Goal: Task Accomplishment & Management: Manage account settings

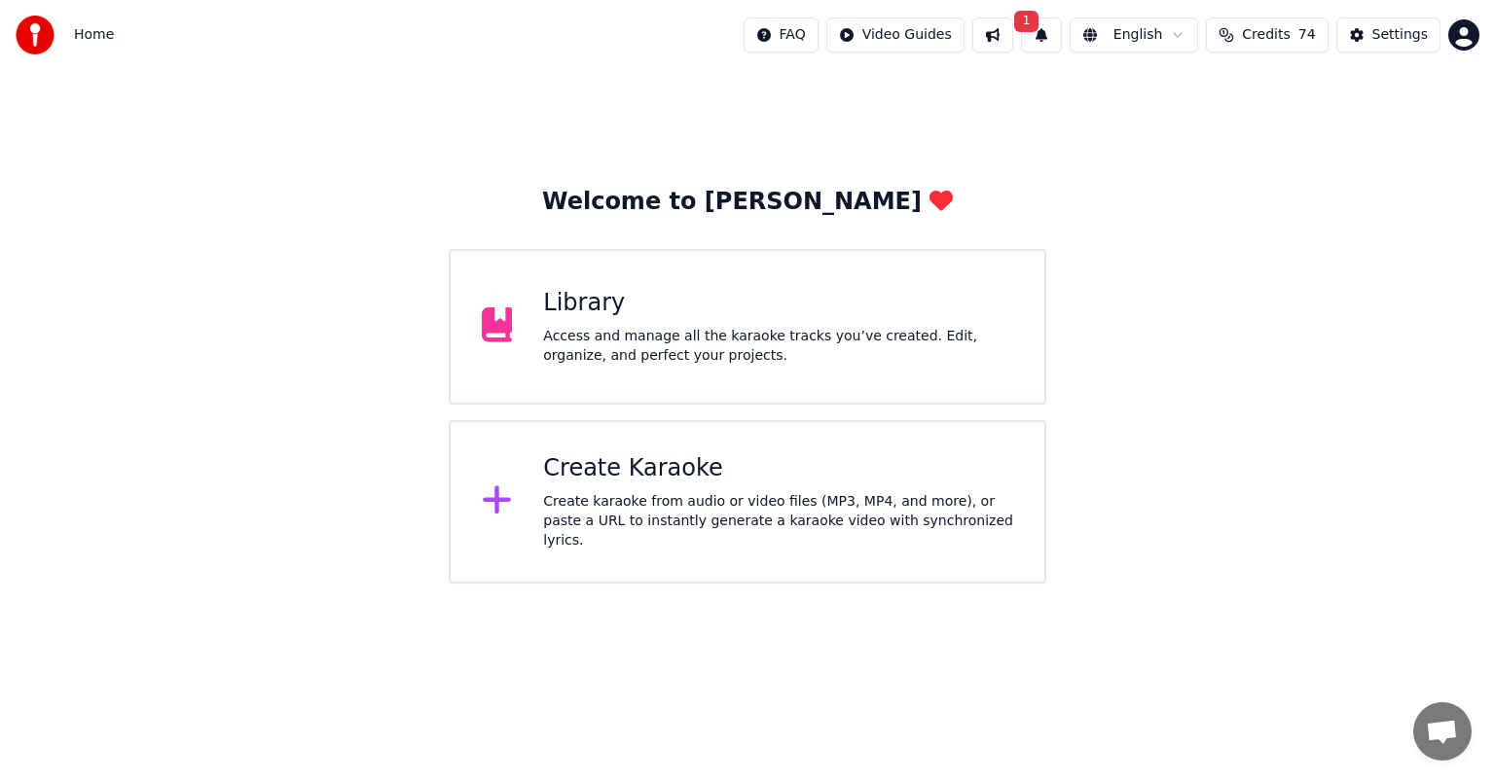
click at [755, 346] on div "Access and manage all the karaoke tracks you’ve created. Edit, organize, and pe…" at bounding box center [778, 346] width 470 height 39
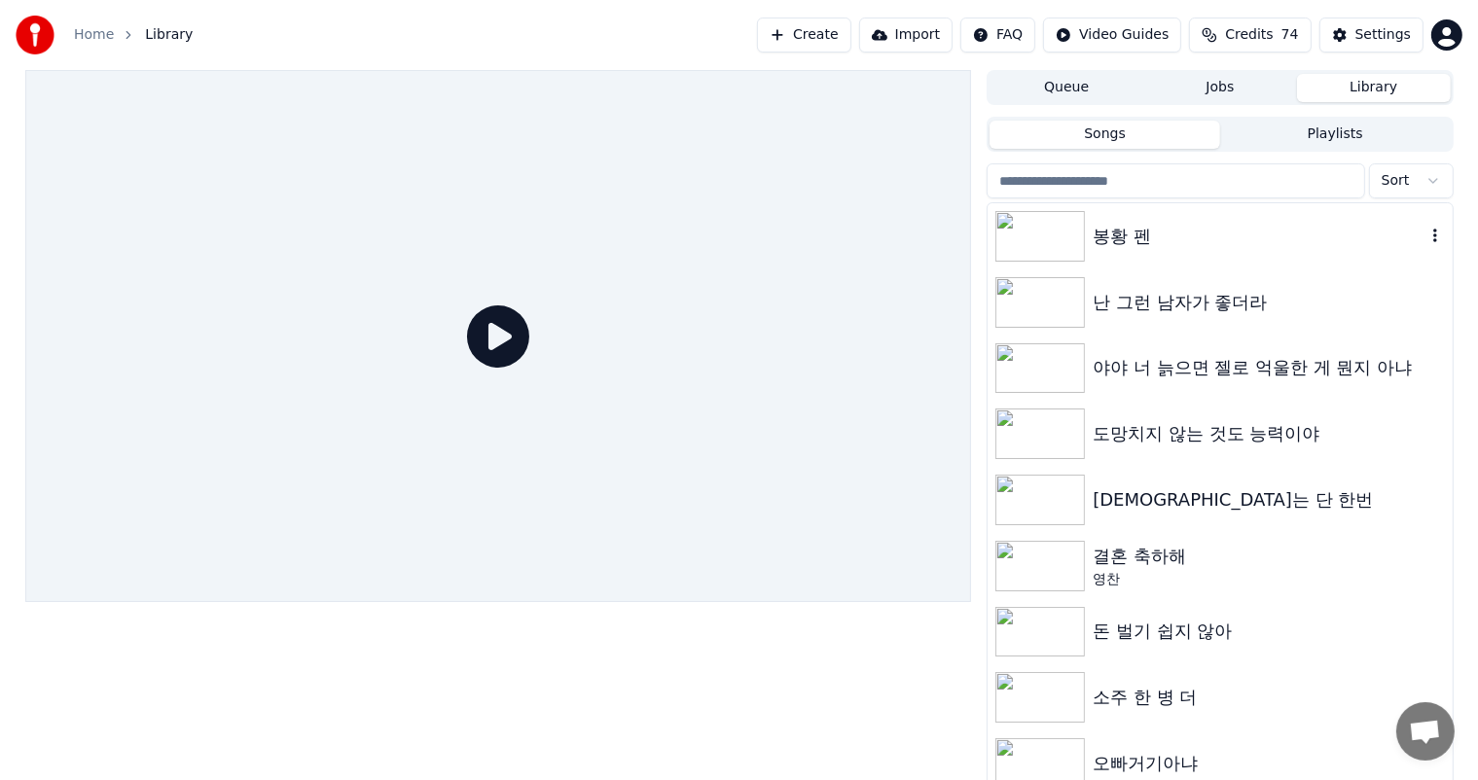
click at [1426, 237] on icon "button" at bounding box center [1435, 236] width 19 height 16
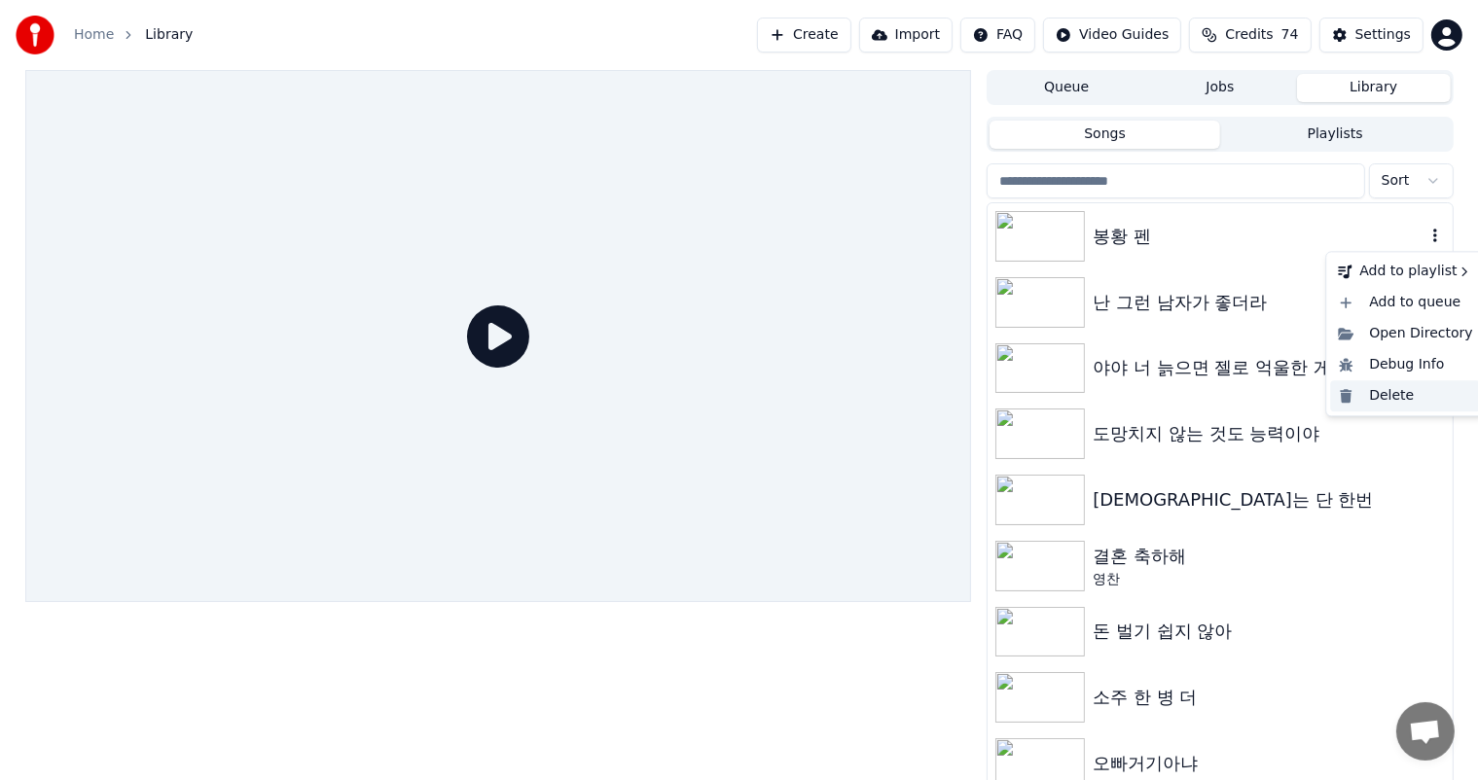
click at [1432, 398] on div "Delete" at bounding box center [1405, 395] width 150 height 31
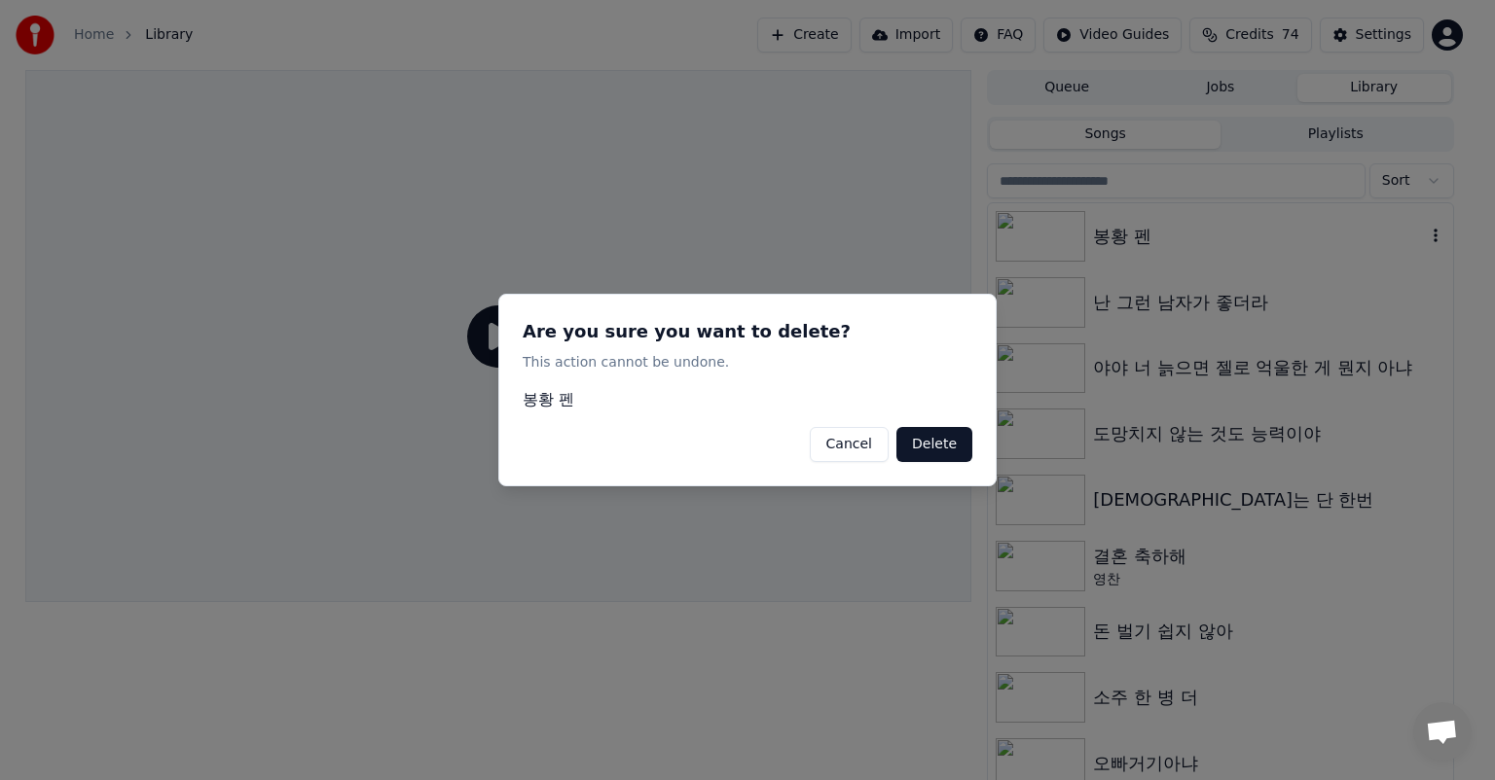
click at [946, 450] on button "Delete" at bounding box center [934, 444] width 76 height 35
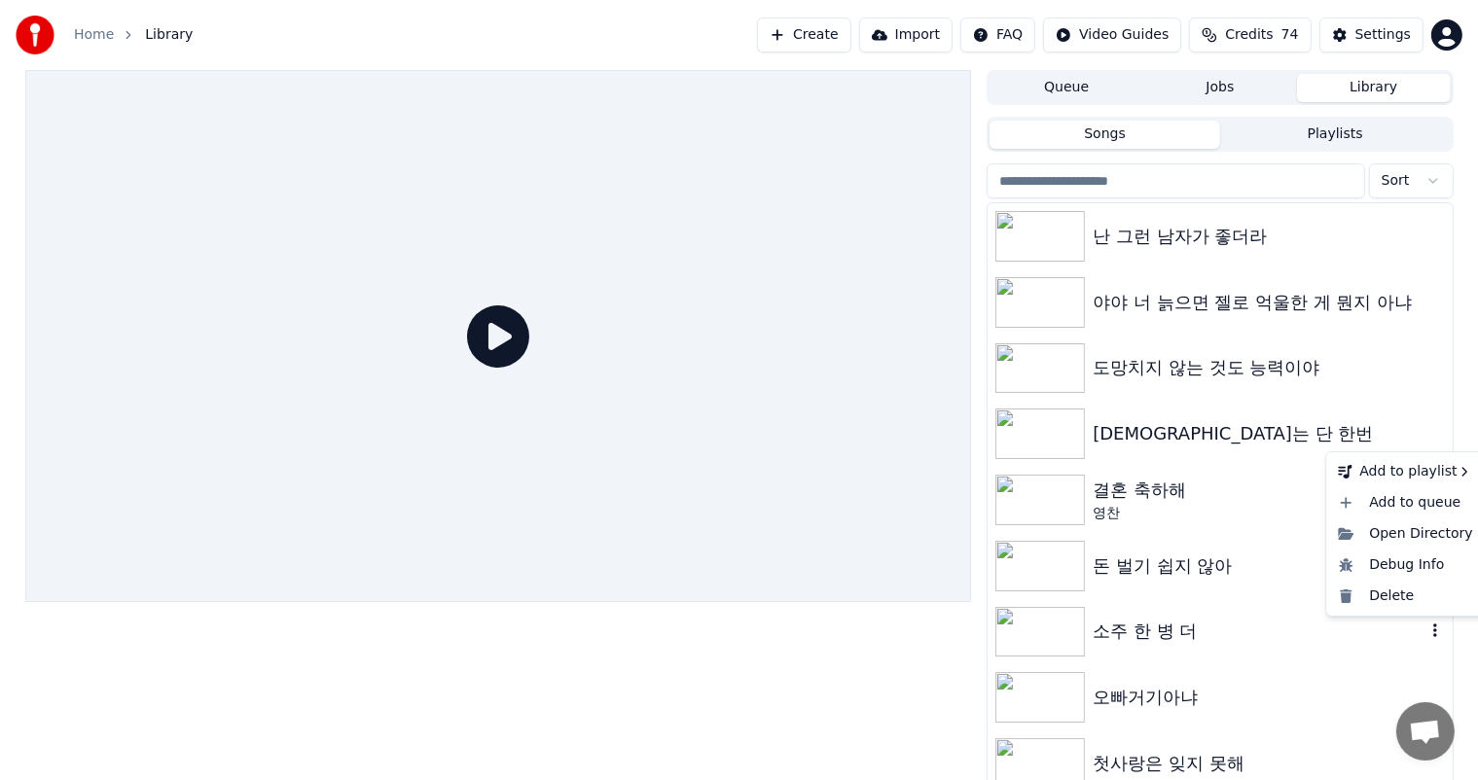
click at [1426, 632] on icon "button" at bounding box center [1435, 631] width 19 height 16
click at [1417, 598] on div "Delete" at bounding box center [1405, 596] width 150 height 31
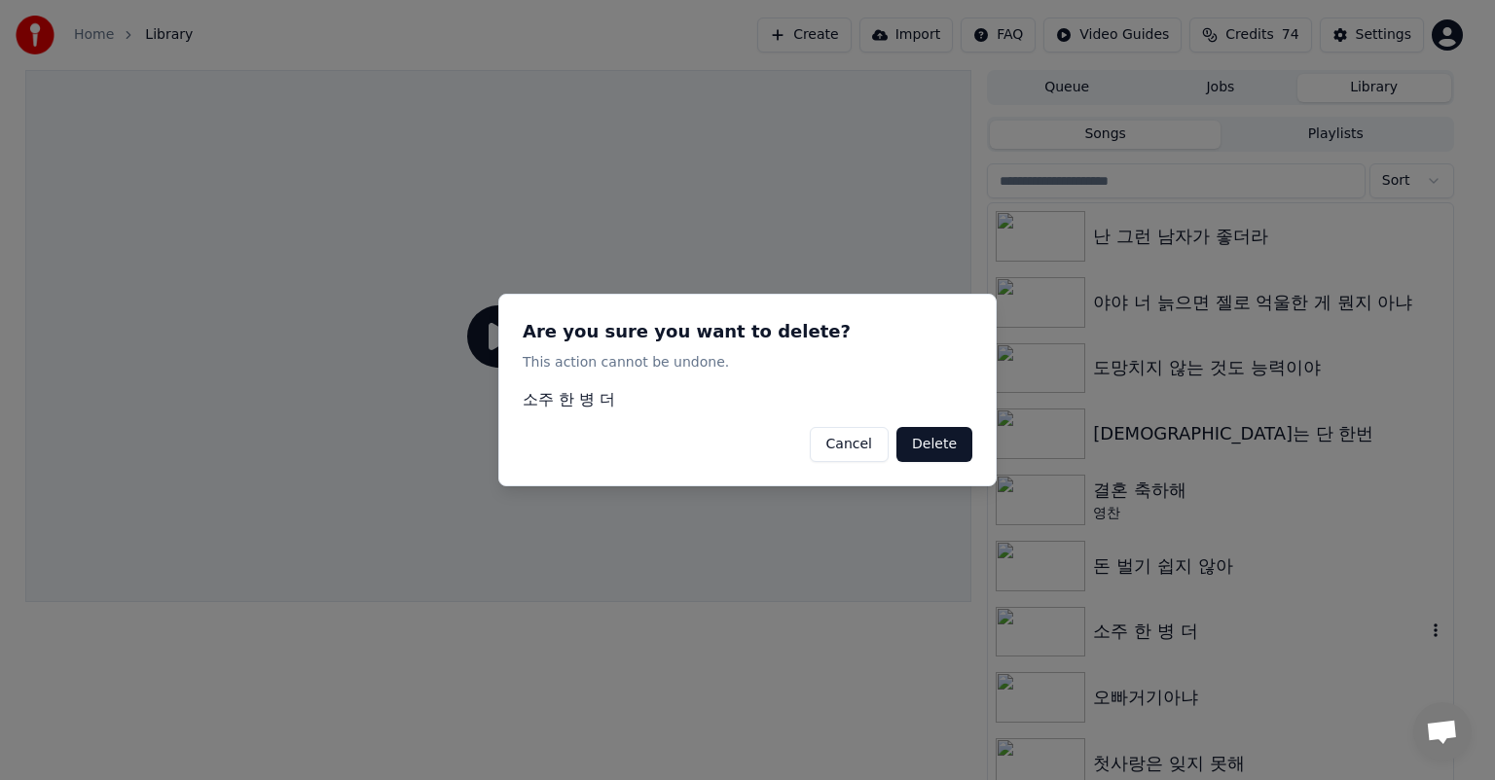
click at [942, 445] on button "Delete" at bounding box center [934, 444] width 76 height 35
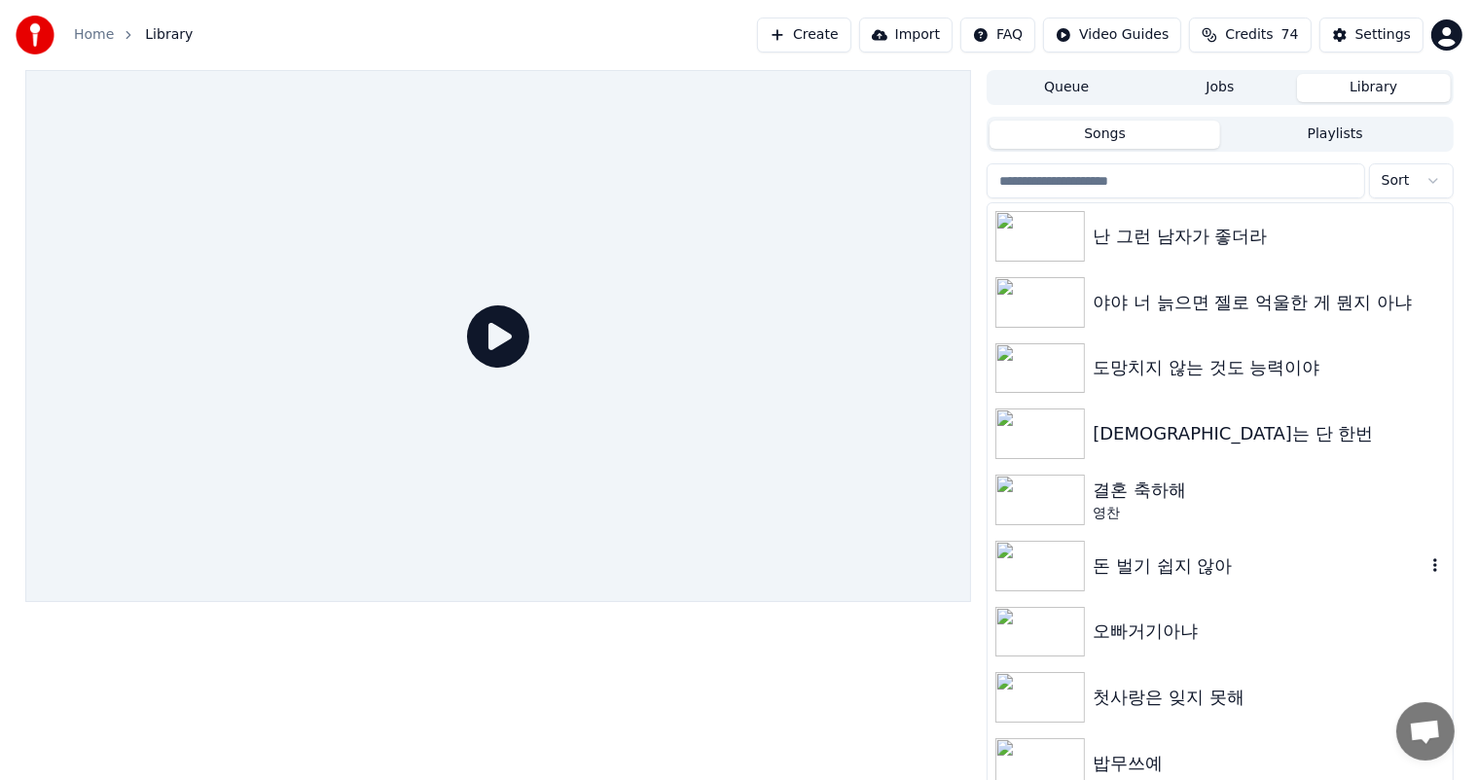
click at [1433, 570] on icon "button" at bounding box center [1435, 566] width 4 height 14
click at [1426, 567] on icon "button" at bounding box center [1435, 566] width 19 height 16
click at [1364, 722] on div "Delete" at bounding box center [1405, 726] width 150 height 31
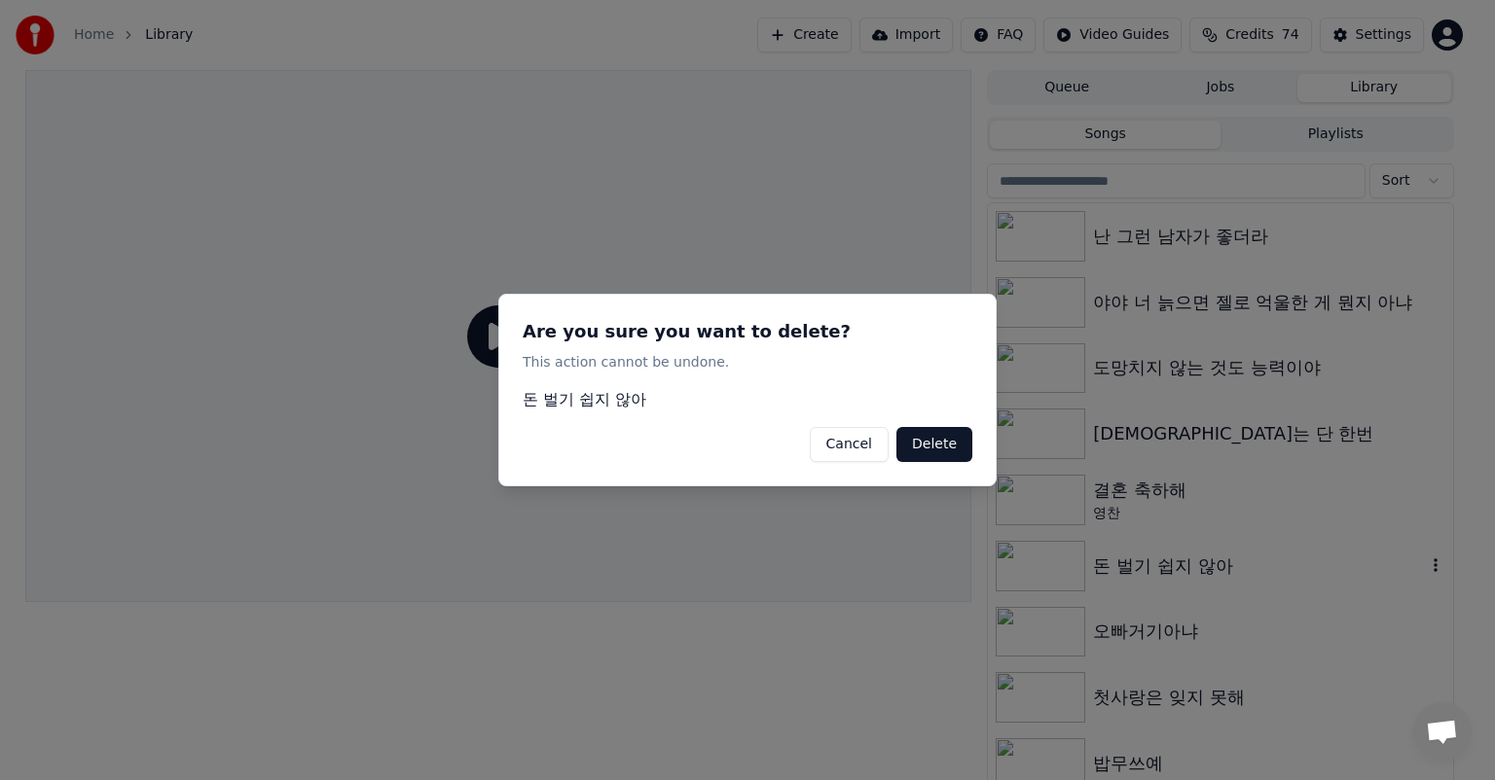
click at [929, 449] on button "Delete" at bounding box center [934, 444] width 76 height 35
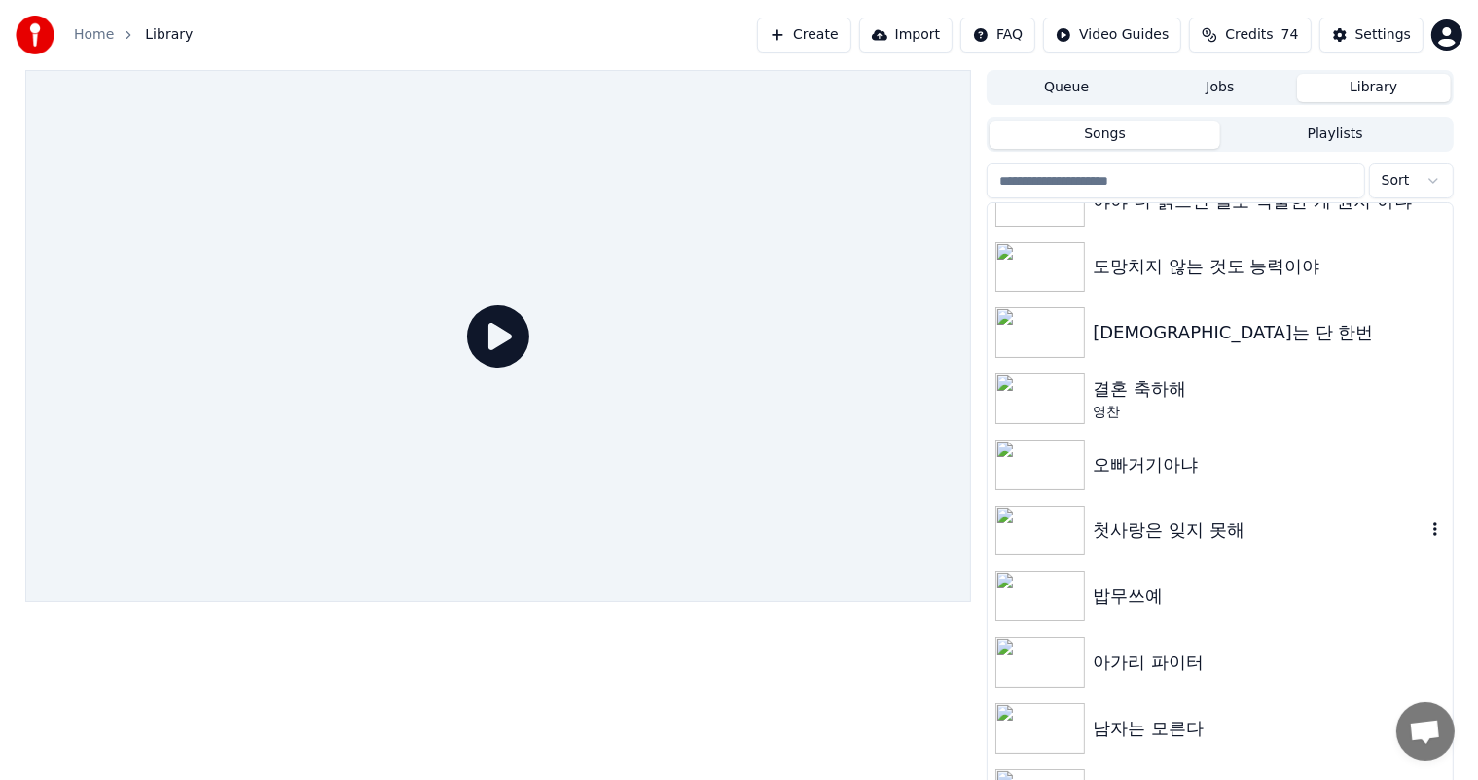
scroll to position [292, 0]
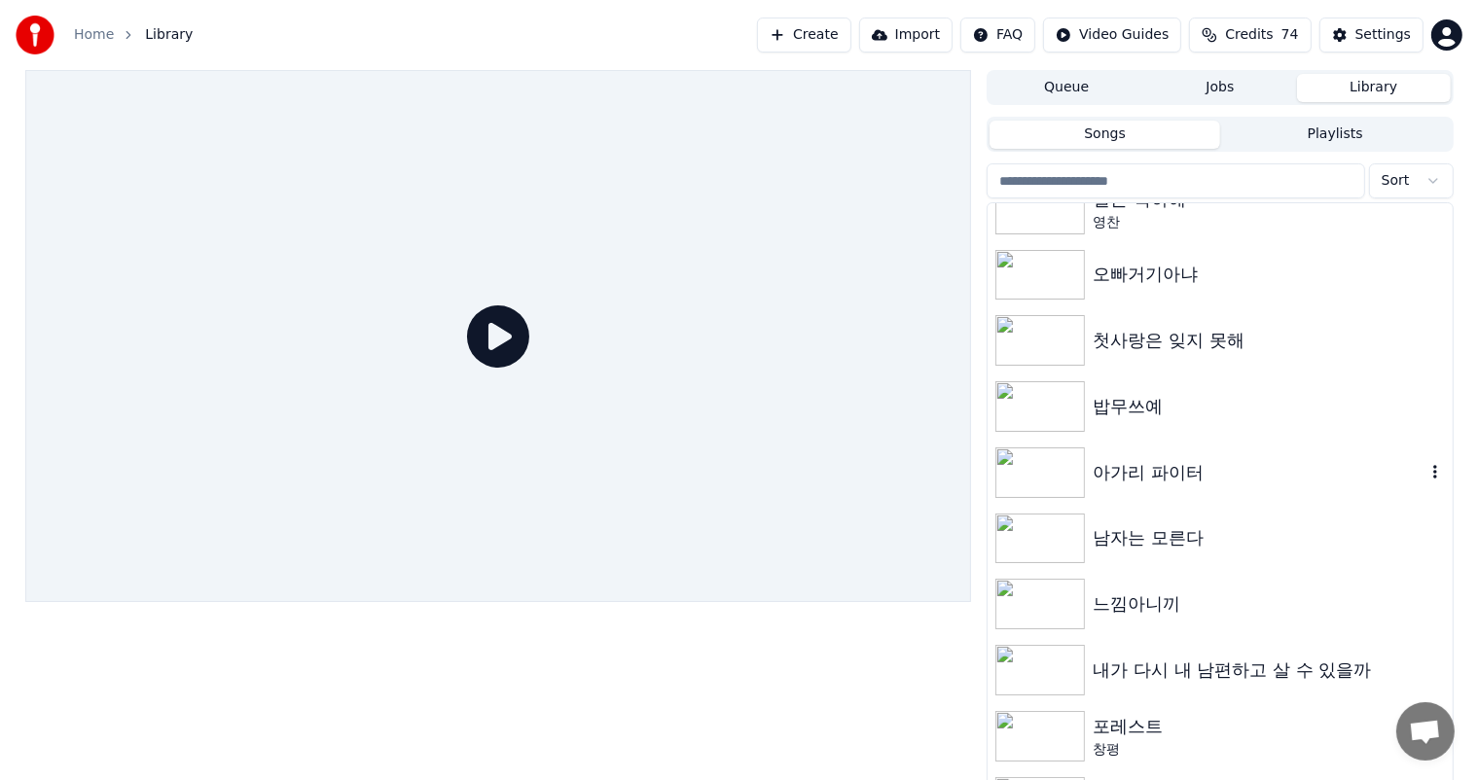
click at [1433, 467] on icon "button" at bounding box center [1435, 472] width 4 height 14
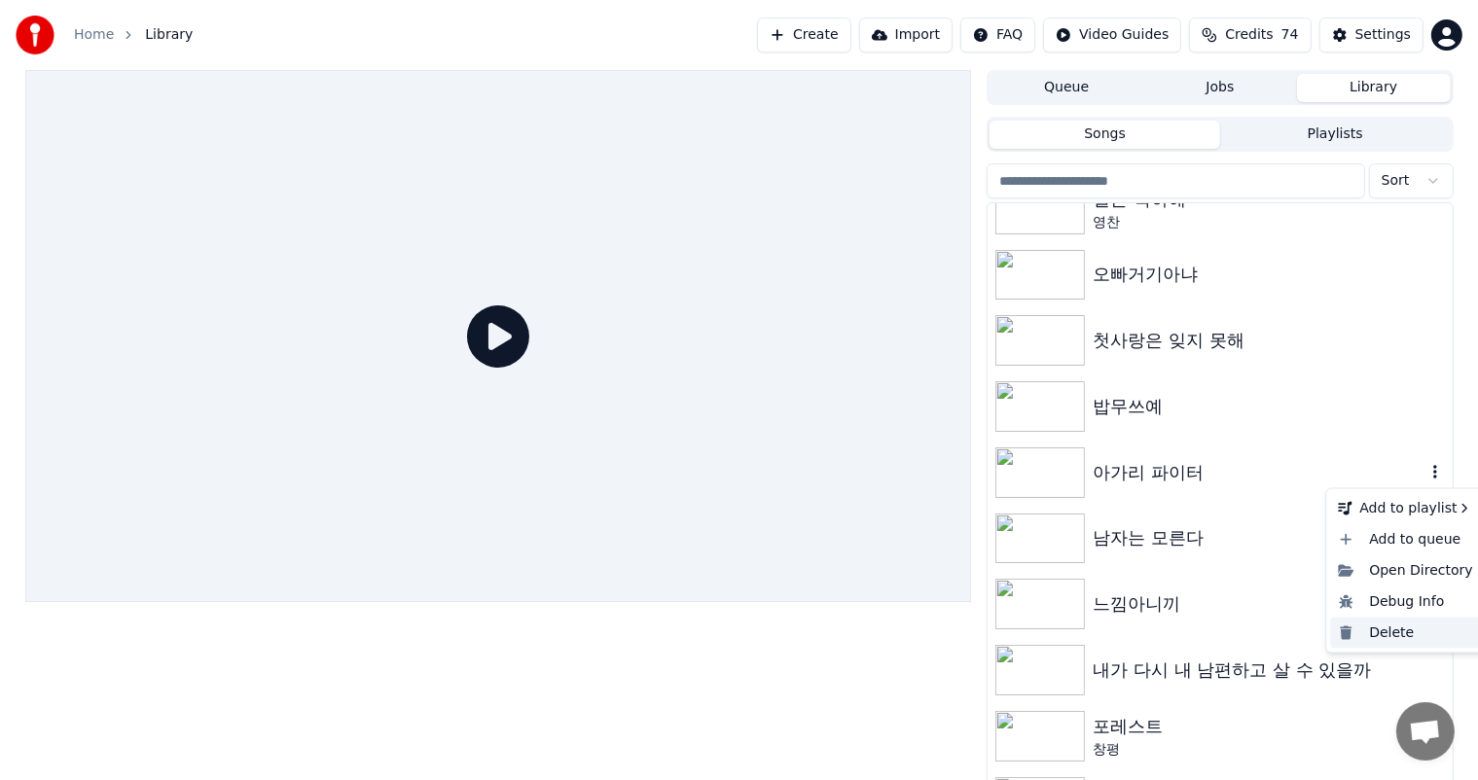
click at [1365, 634] on div "Delete" at bounding box center [1405, 633] width 150 height 31
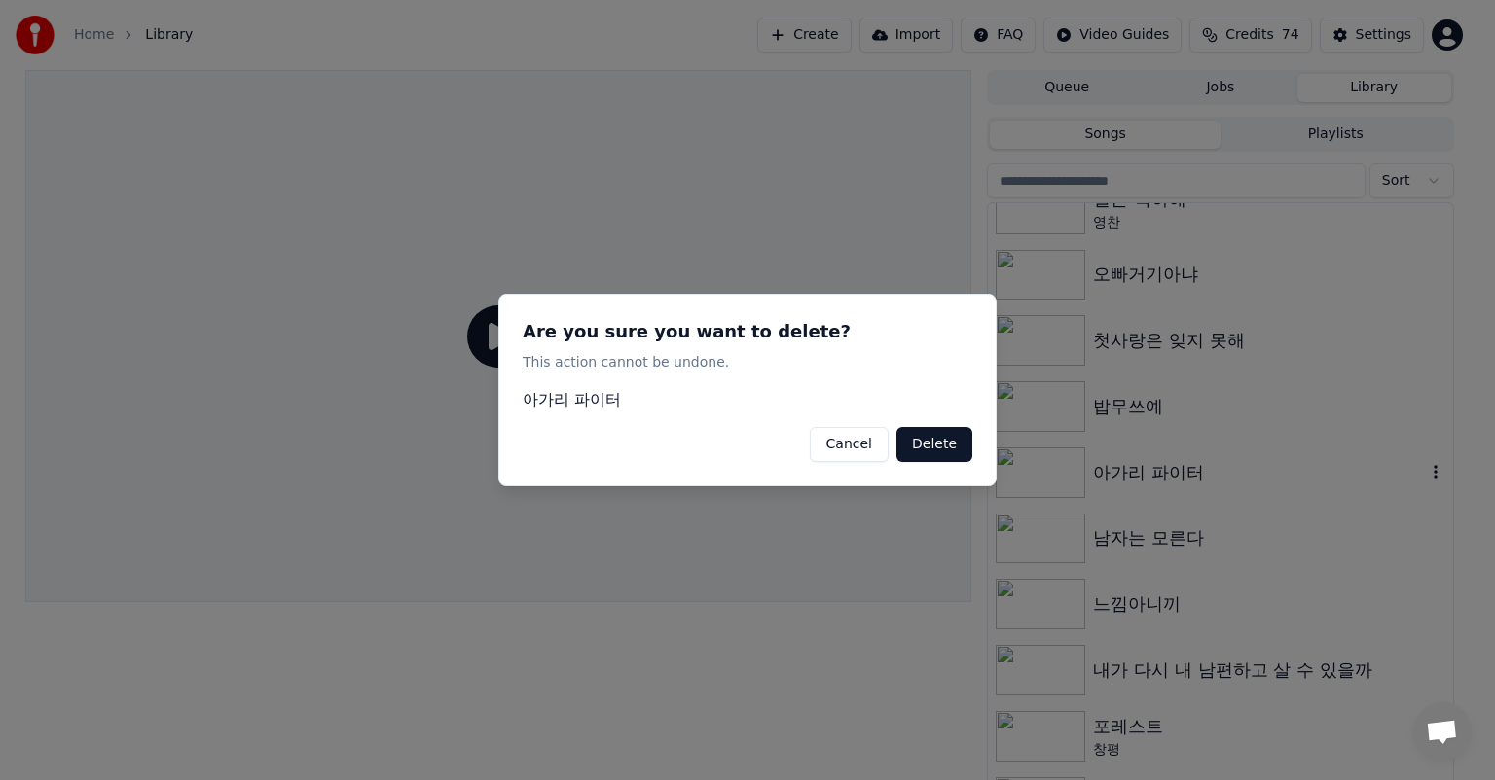
click at [917, 445] on button "Delete" at bounding box center [934, 444] width 76 height 35
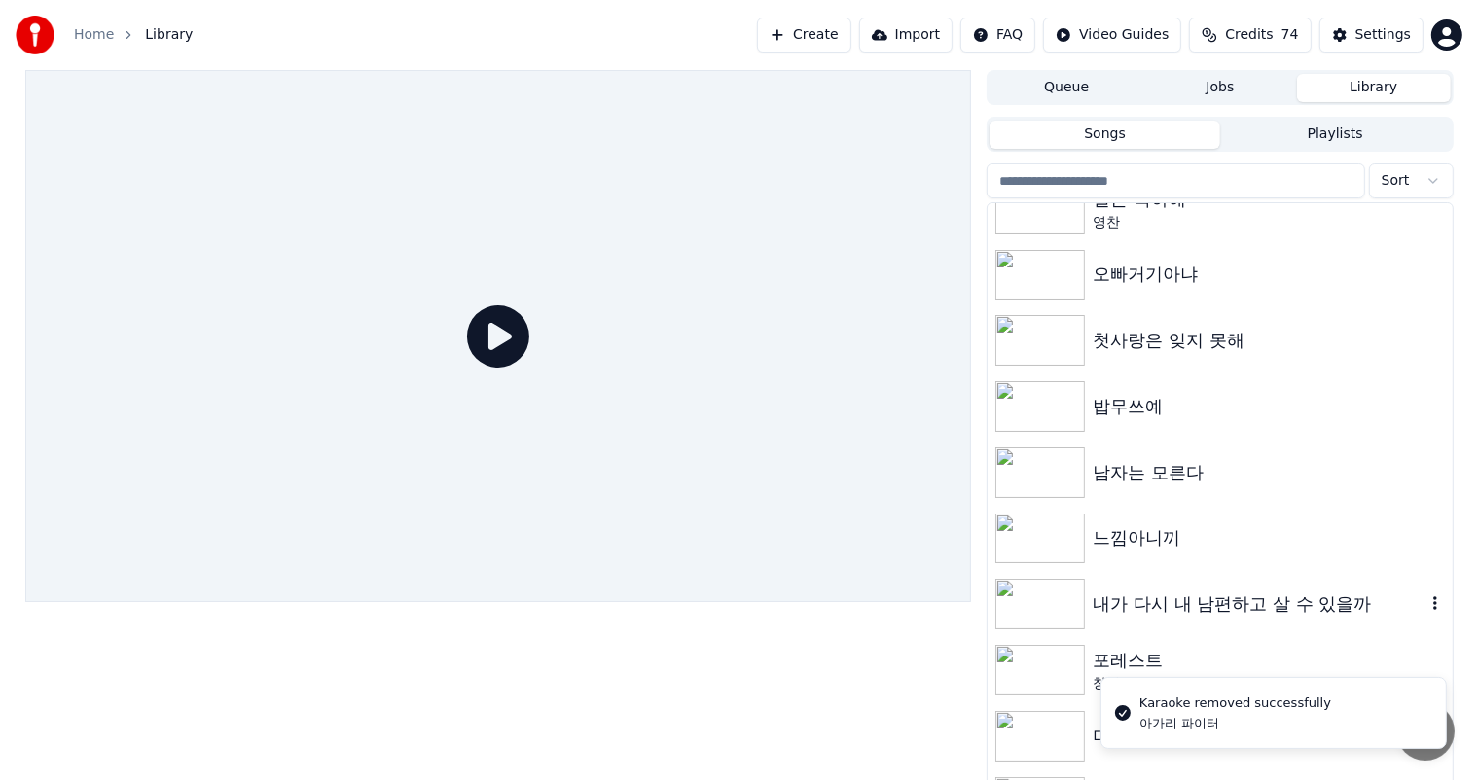
click at [1426, 609] on icon "button" at bounding box center [1435, 604] width 19 height 16
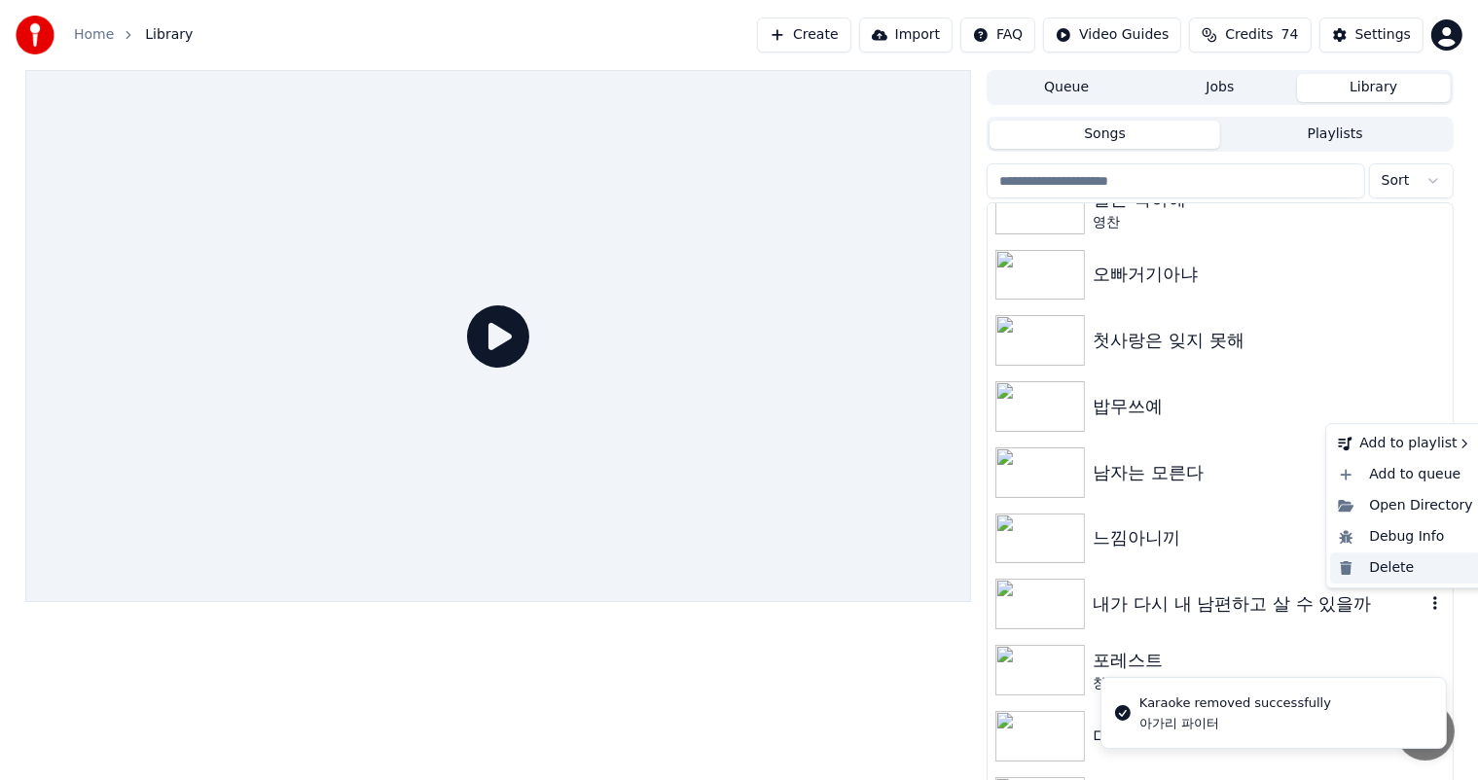
click at [1399, 564] on div "Delete" at bounding box center [1405, 568] width 150 height 31
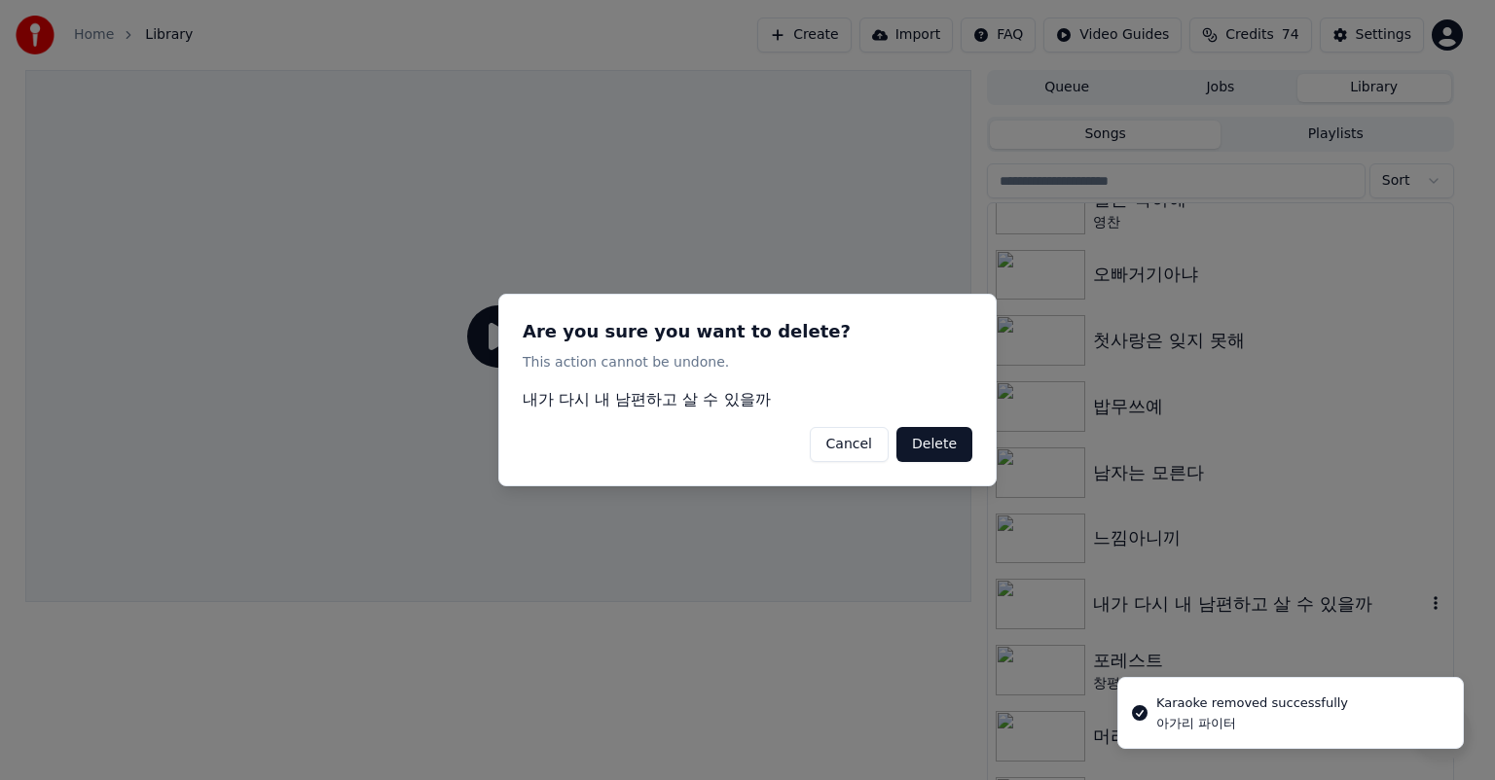
click at [919, 440] on button "Delete" at bounding box center [934, 444] width 76 height 35
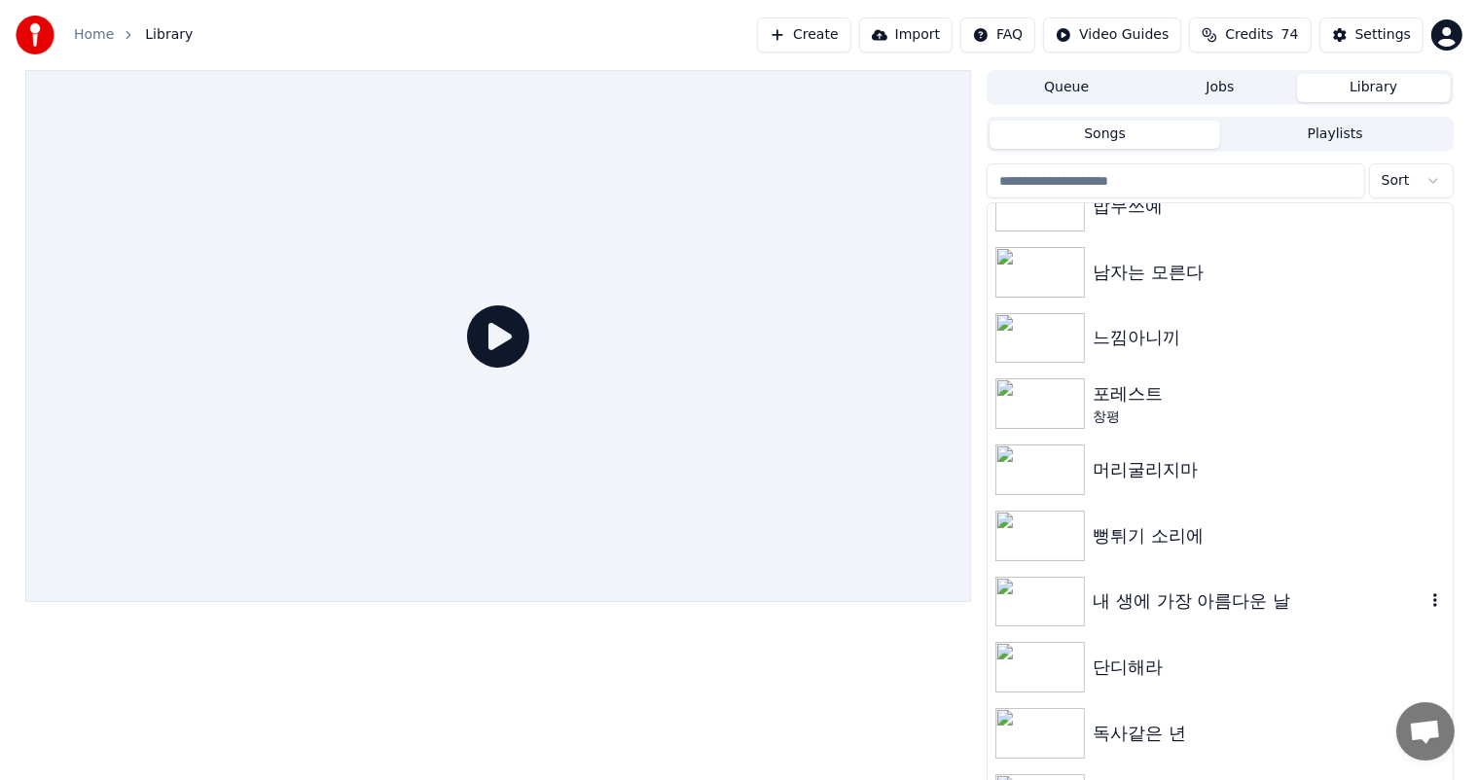
scroll to position [537, 0]
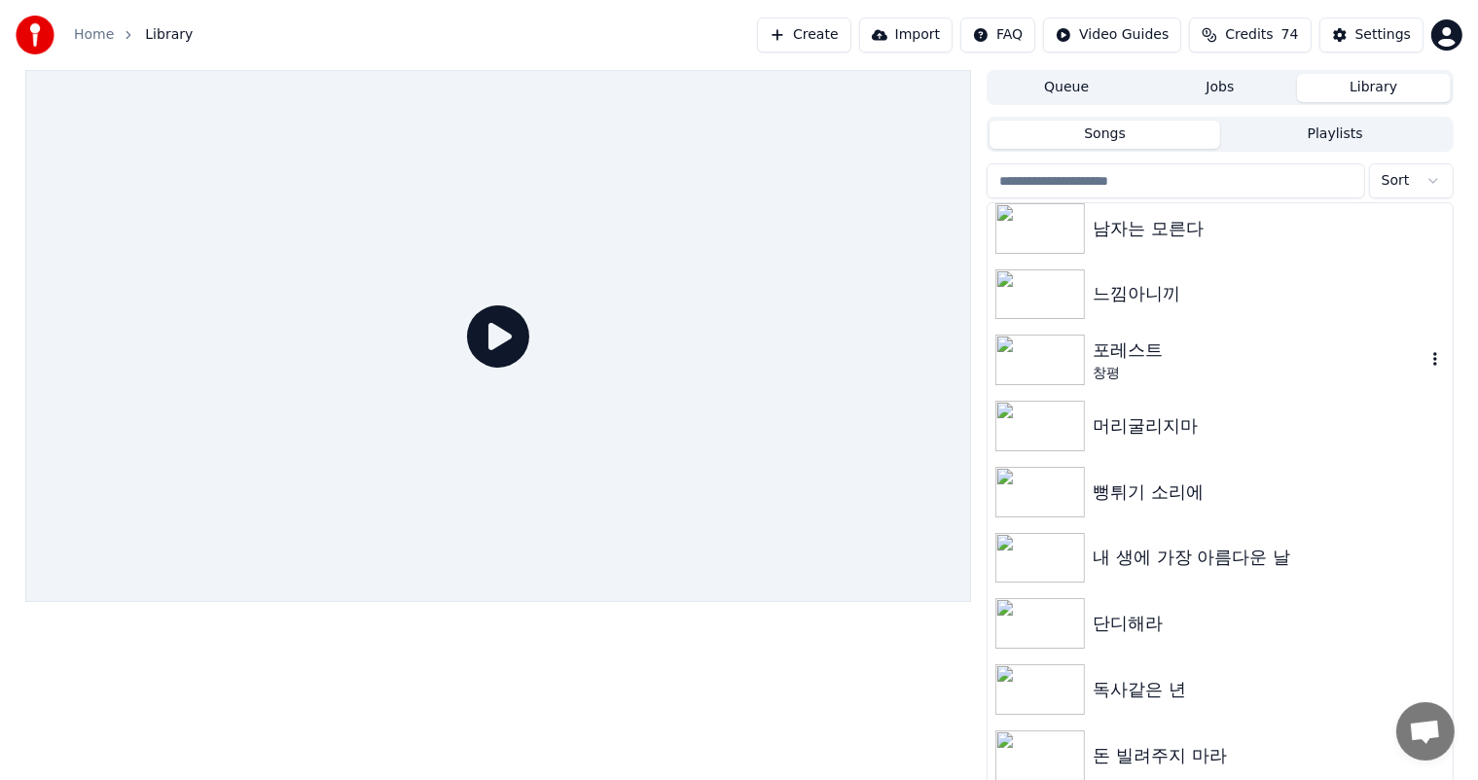
click at [1426, 360] on icon "button" at bounding box center [1435, 359] width 19 height 16
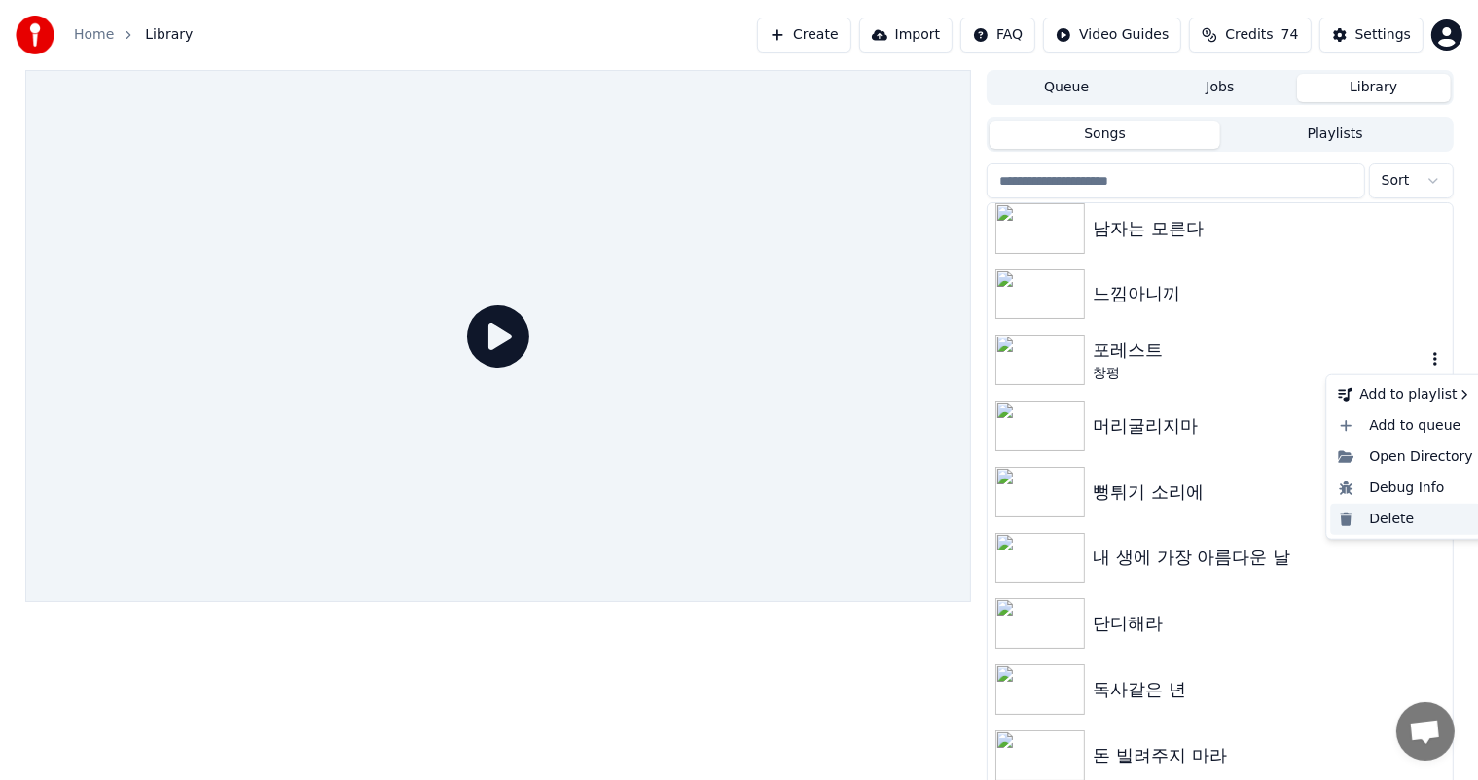
click at [1402, 517] on div "Delete" at bounding box center [1405, 519] width 150 height 31
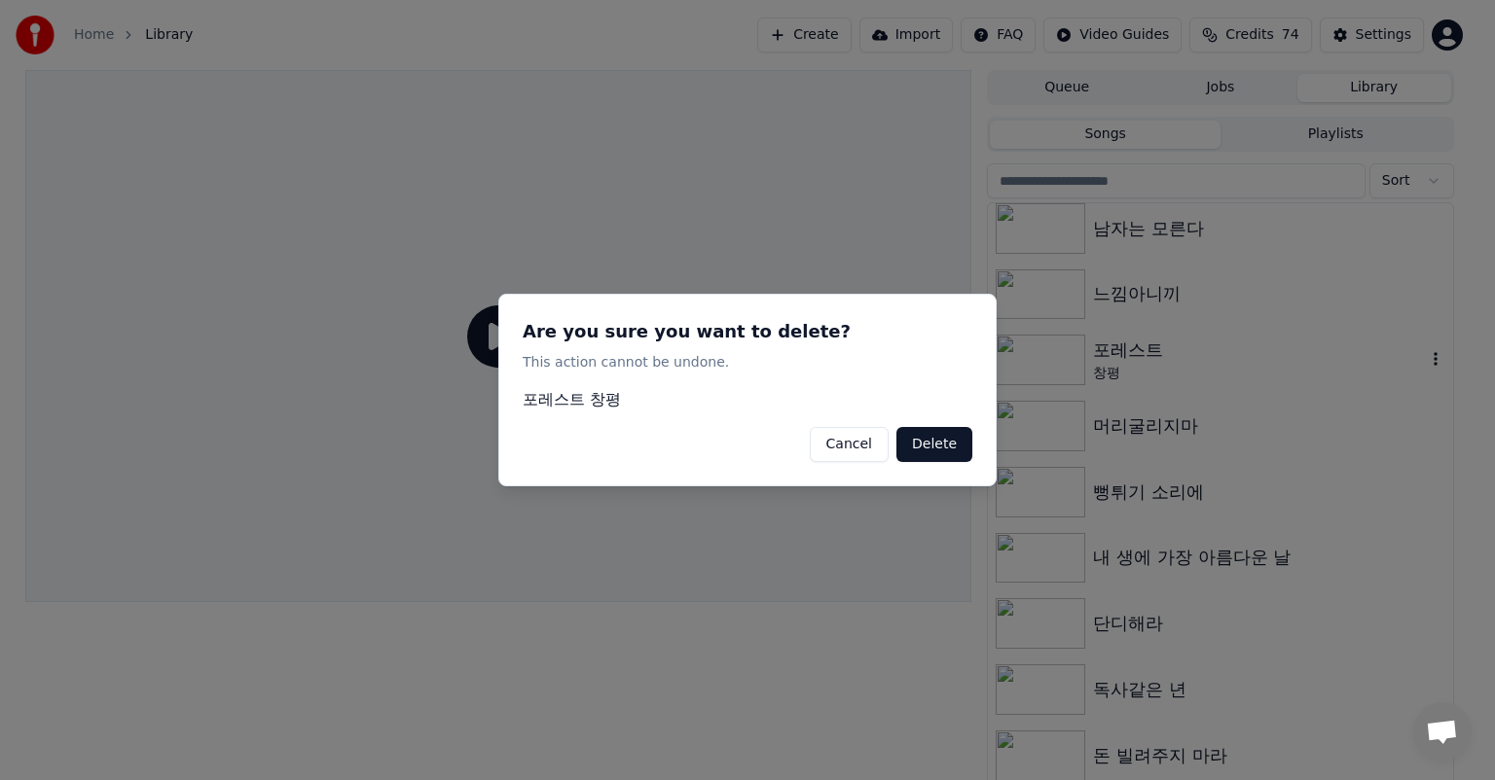
click at [939, 440] on button "Delete" at bounding box center [934, 444] width 76 height 35
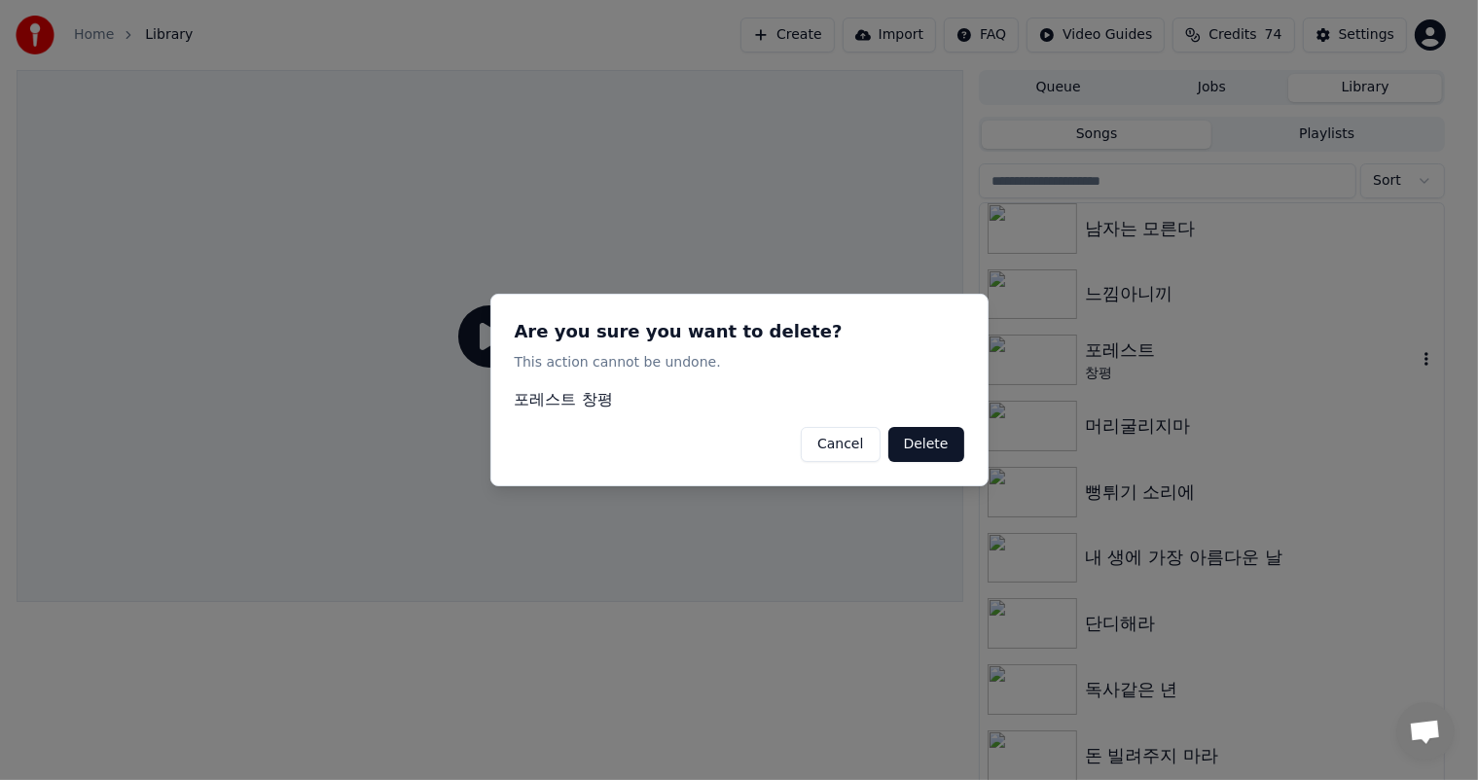
scroll to position [471, 0]
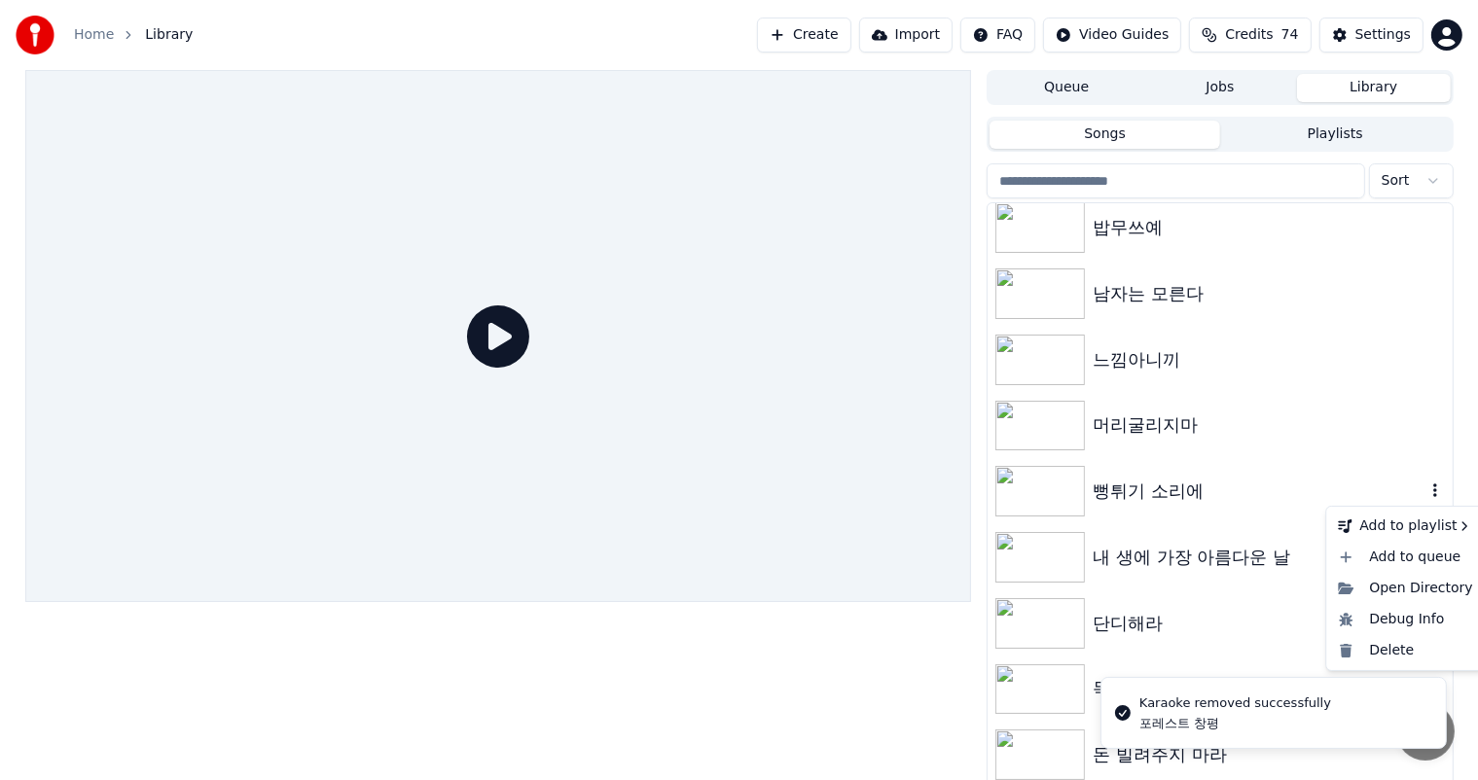
click at [1426, 488] on icon "button" at bounding box center [1435, 491] width 19 height 16
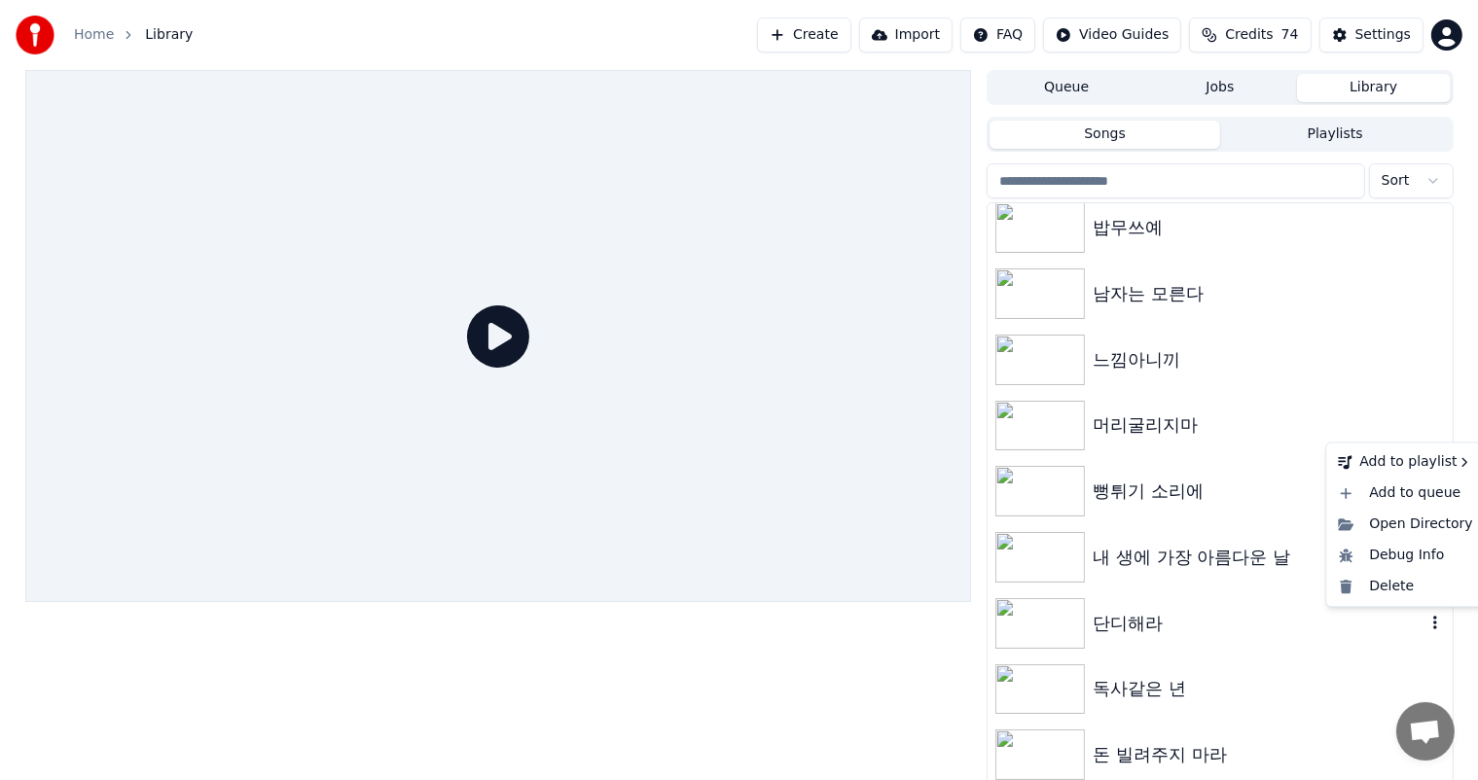
click at [1426, 625] on icon "button" at bounding box center [1435, 623] width 19 height 16
click at [1421, 597] on div "Delete" at bounding box center [1405, 586] width 150 height 31
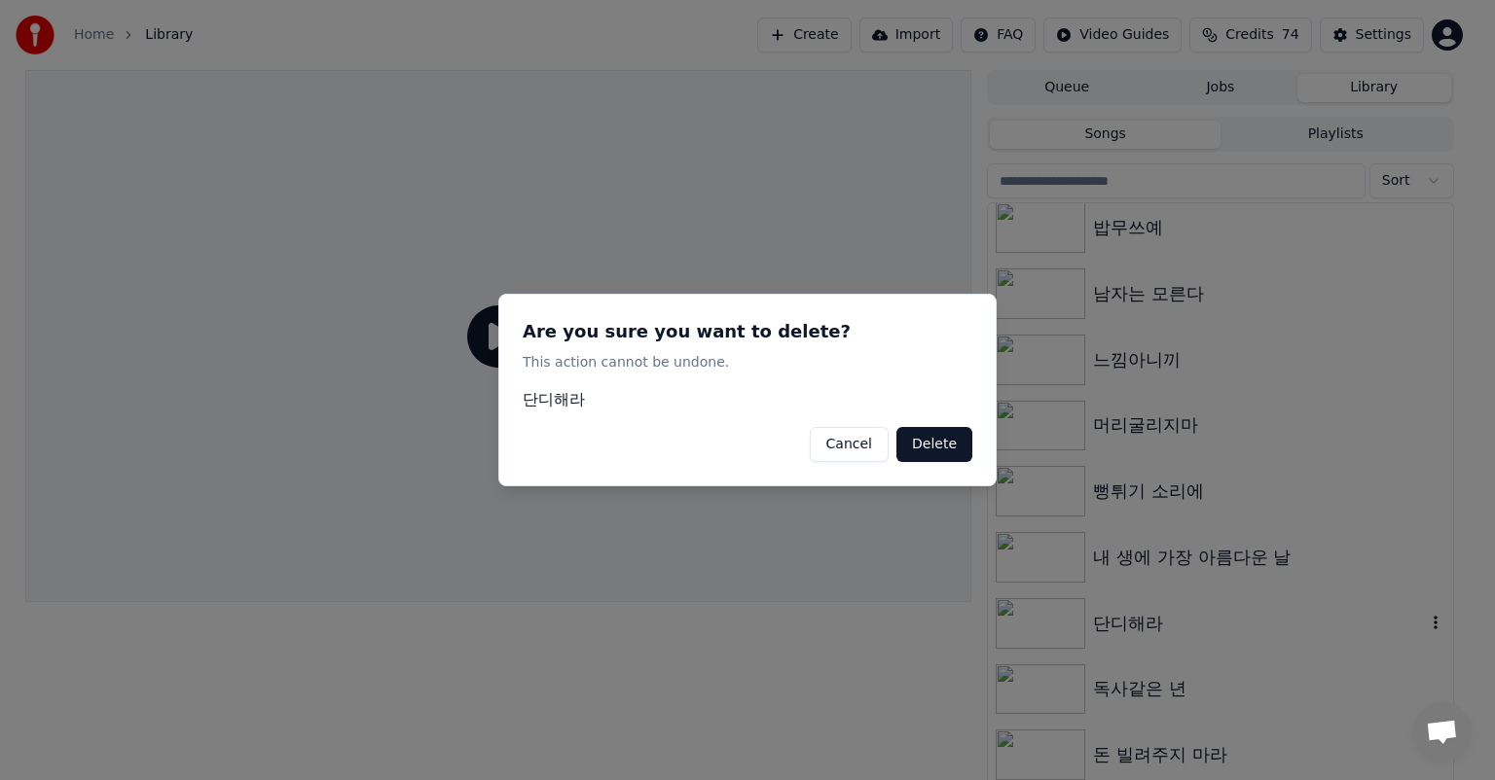
click at [940, 440] on button "Delete" at bounding box center [934, 444] width 76 height 35
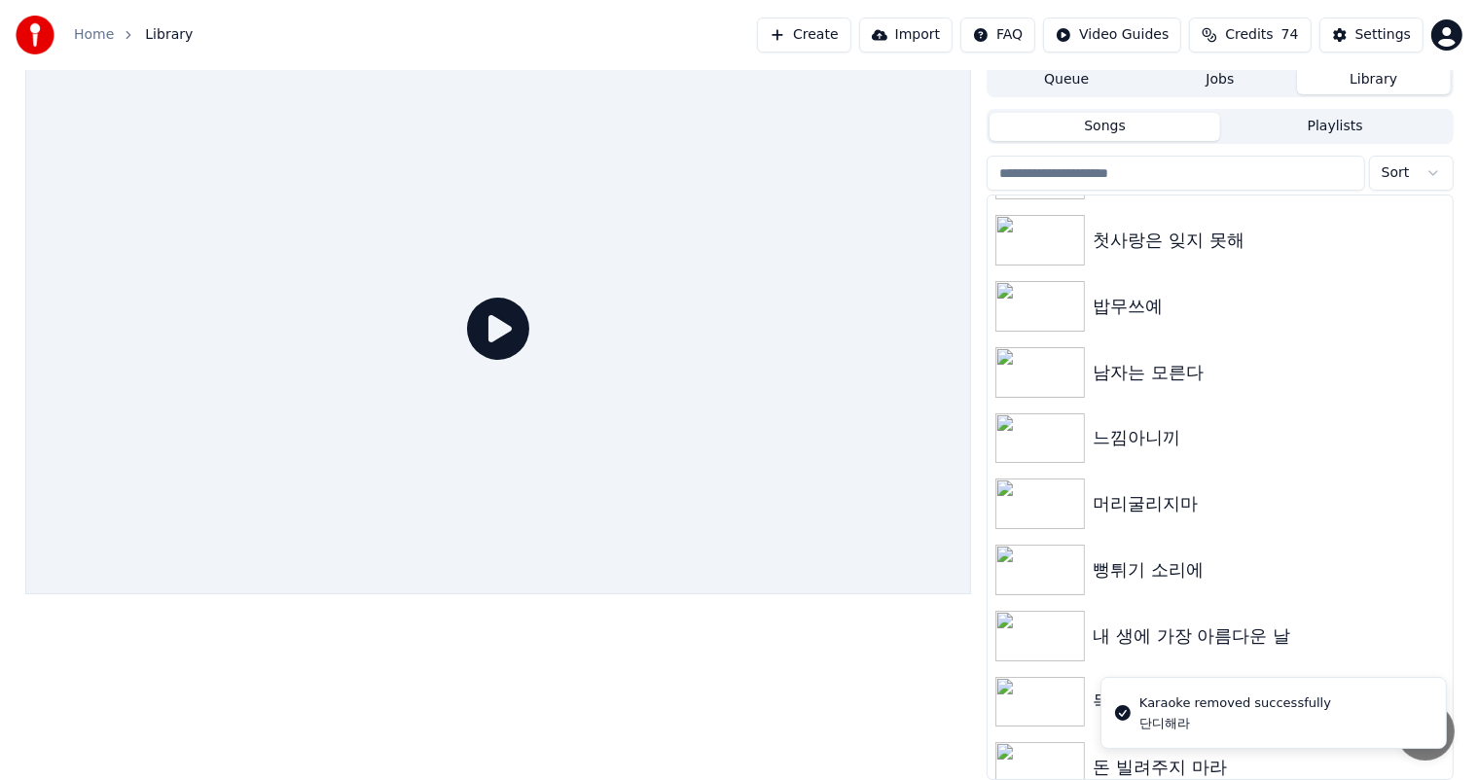
scroll to position [381, 0]
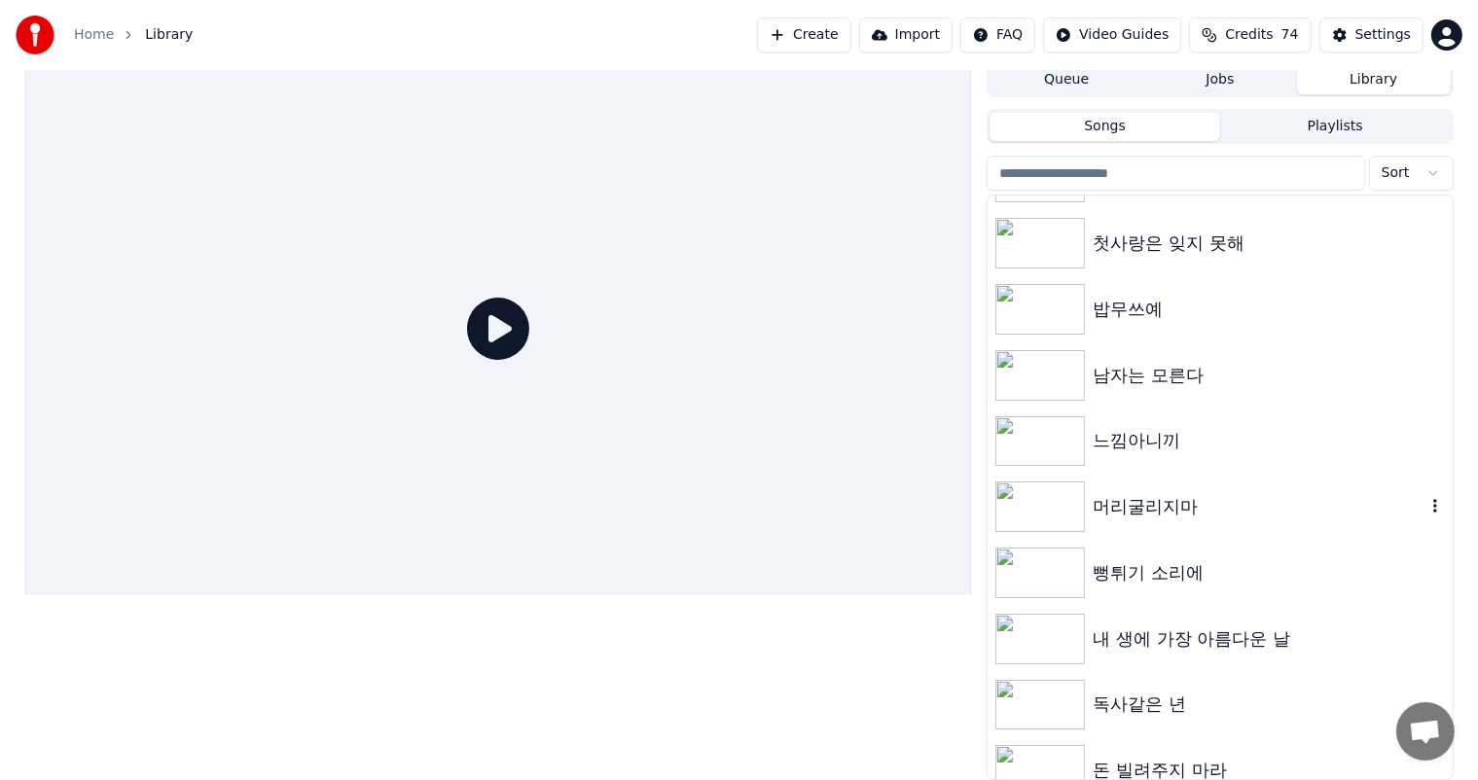
click at [1426, 505] on icon "button" at bounding box center [1435, 506] width 19 height 16
click at [1396, 667] on div "Delete" at bounding box center [1405, 667] width 150 height 31
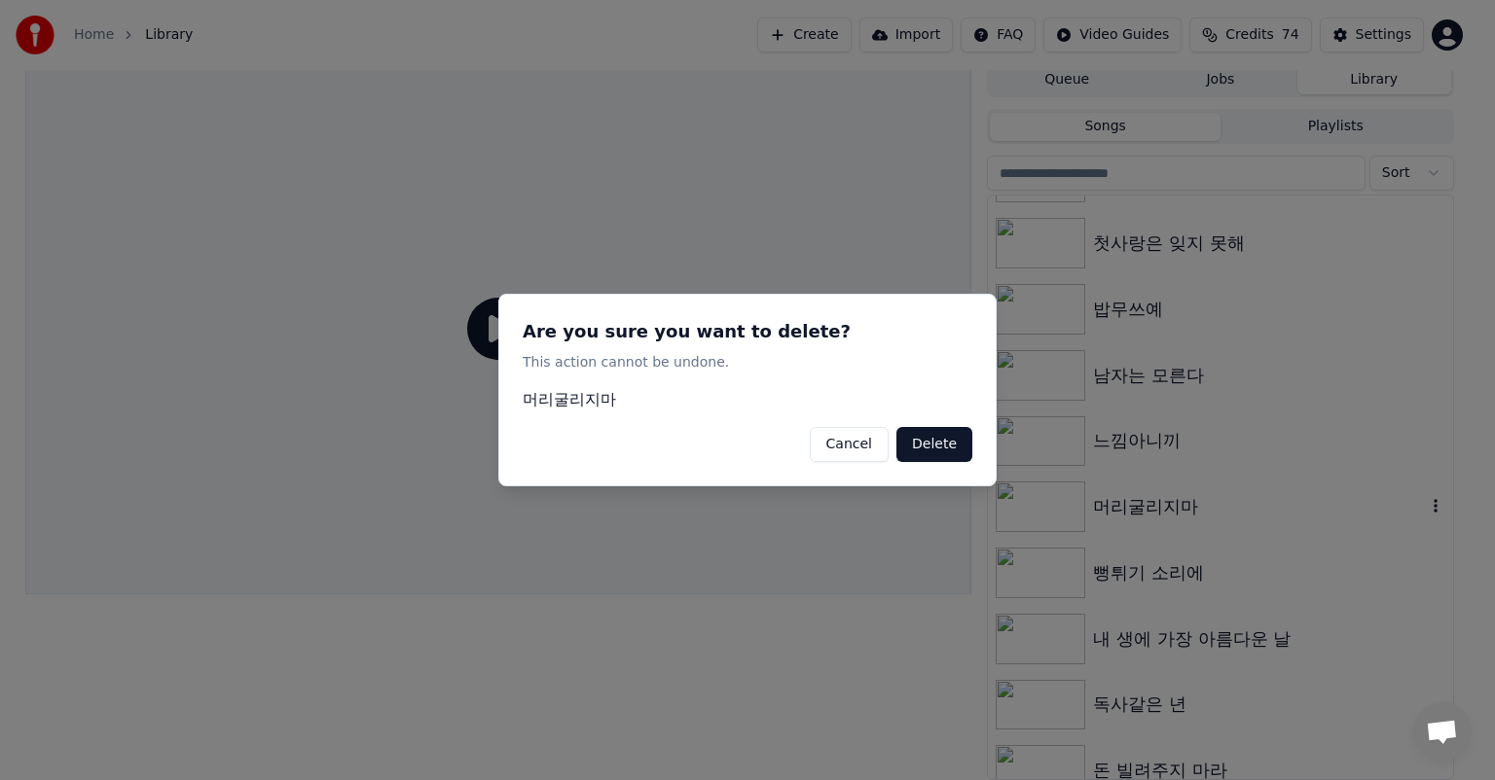
click at [838, 451] on button "Cancel" at bounding box center [849, 444] width 79 height 35
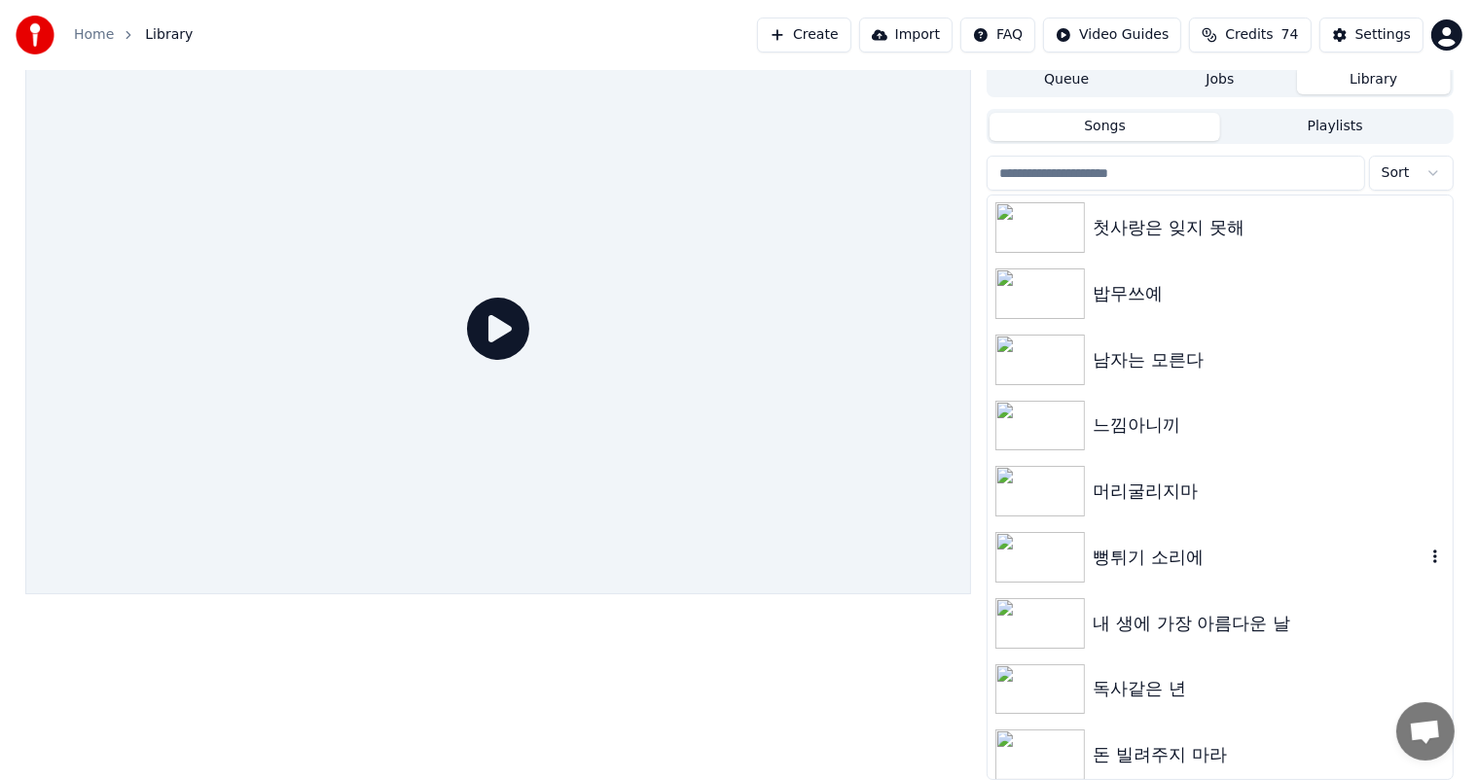
scroll to position [405, 0]
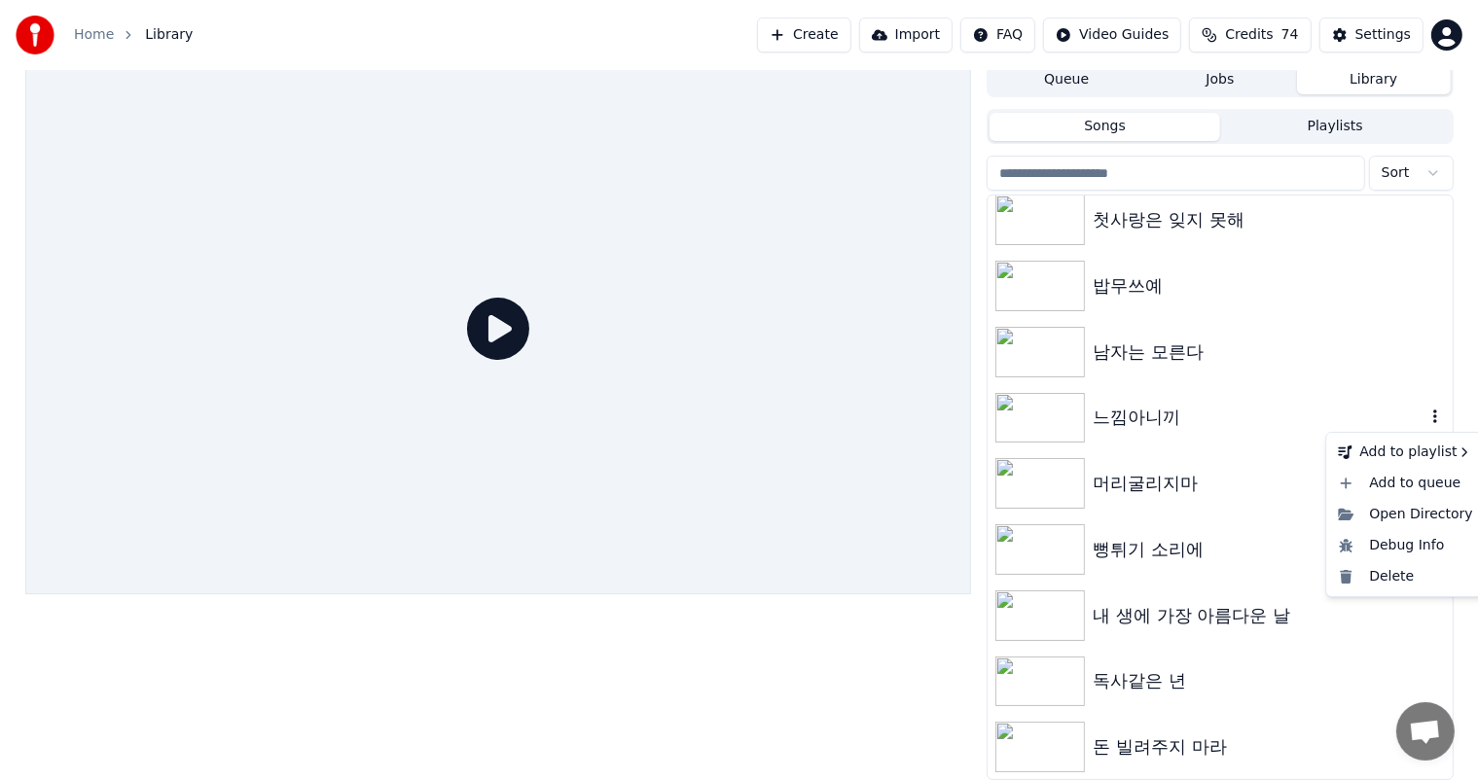
click at [1426, 423] on icon "button" at bounding box center [1435, 417] width 19 height 16
click at [1405, 579] on div "Delete" at bounding box center [1405, 576] width 150 height 31
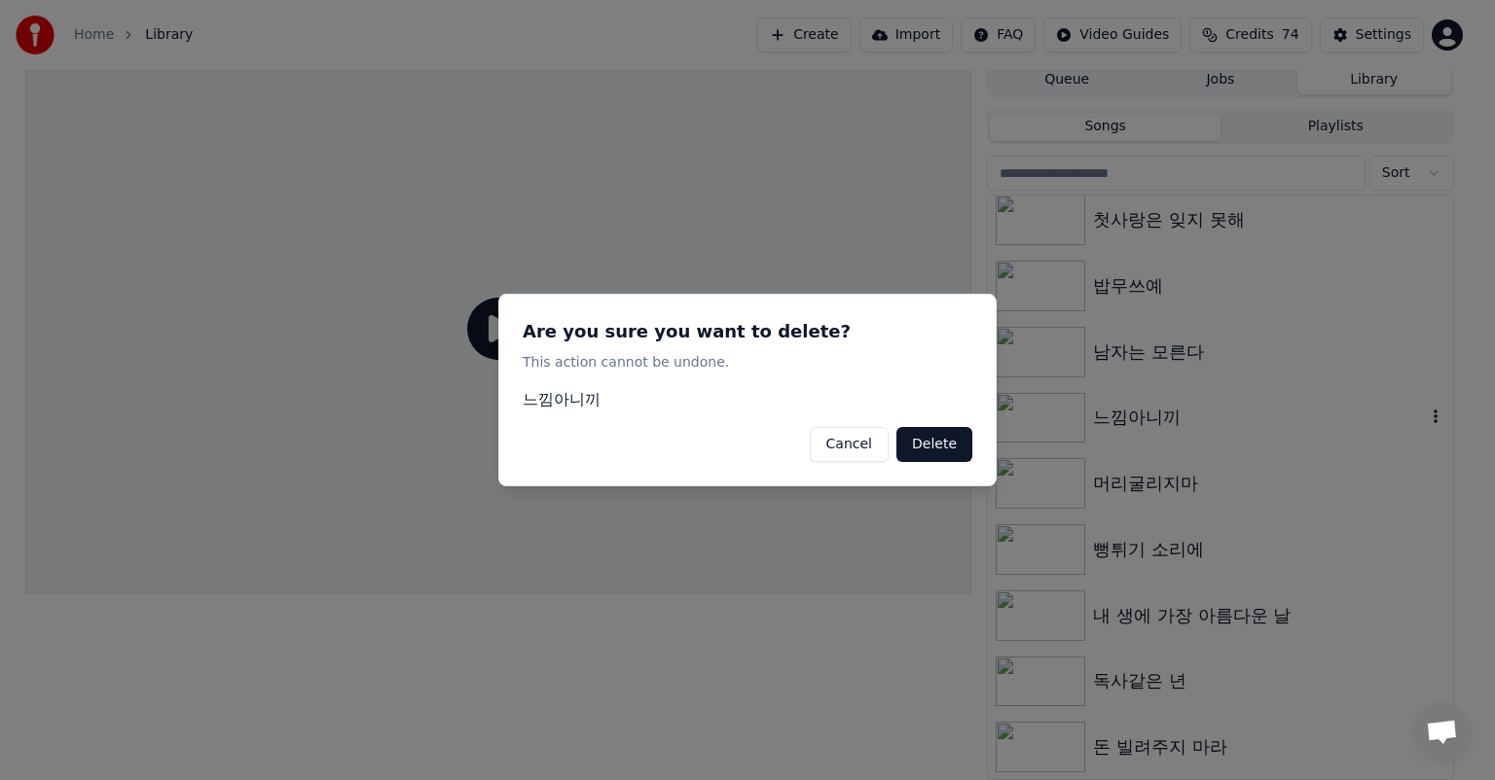
click at [941, 436] on button "Delete" at bounding box center [934, 444] width 76 height 35
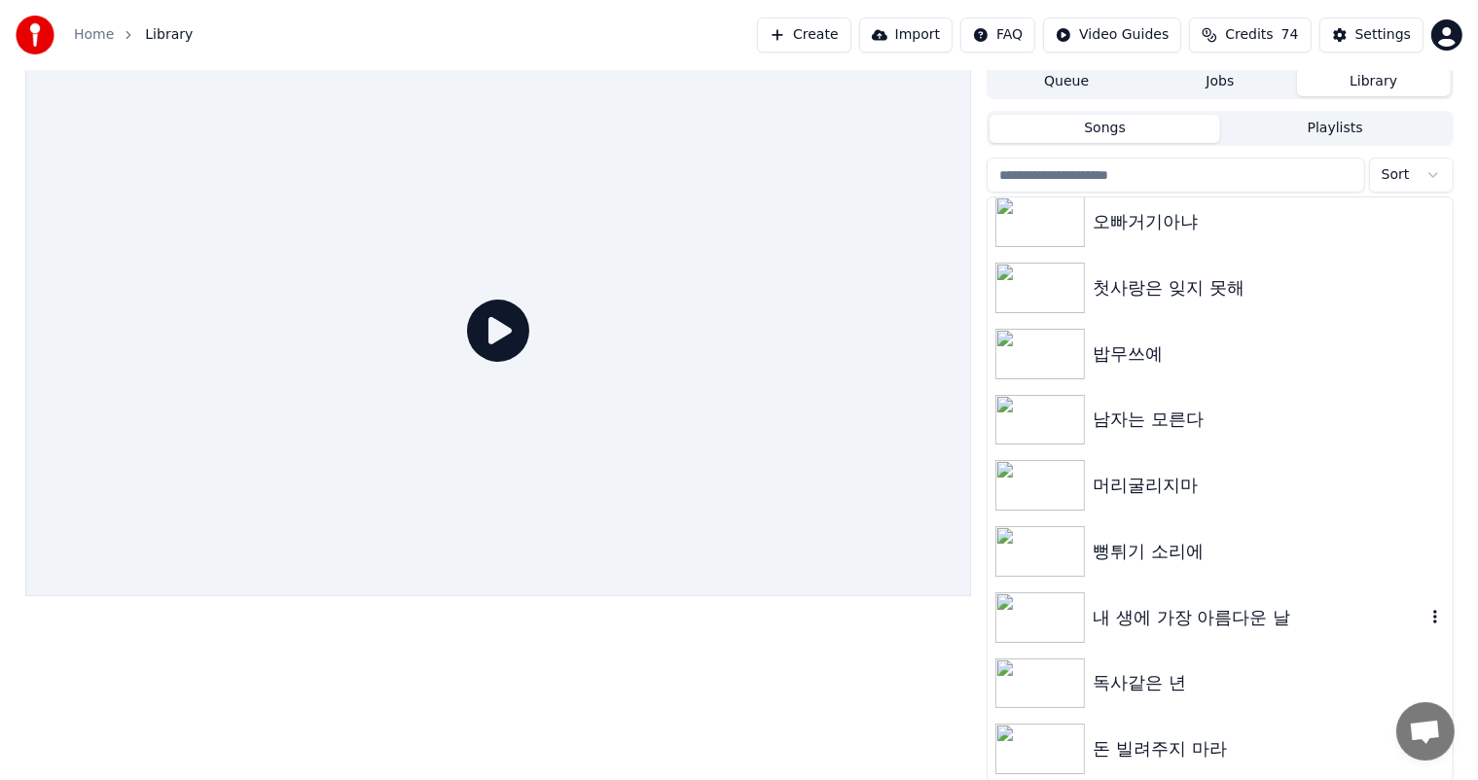
scroll to position [8, 0]
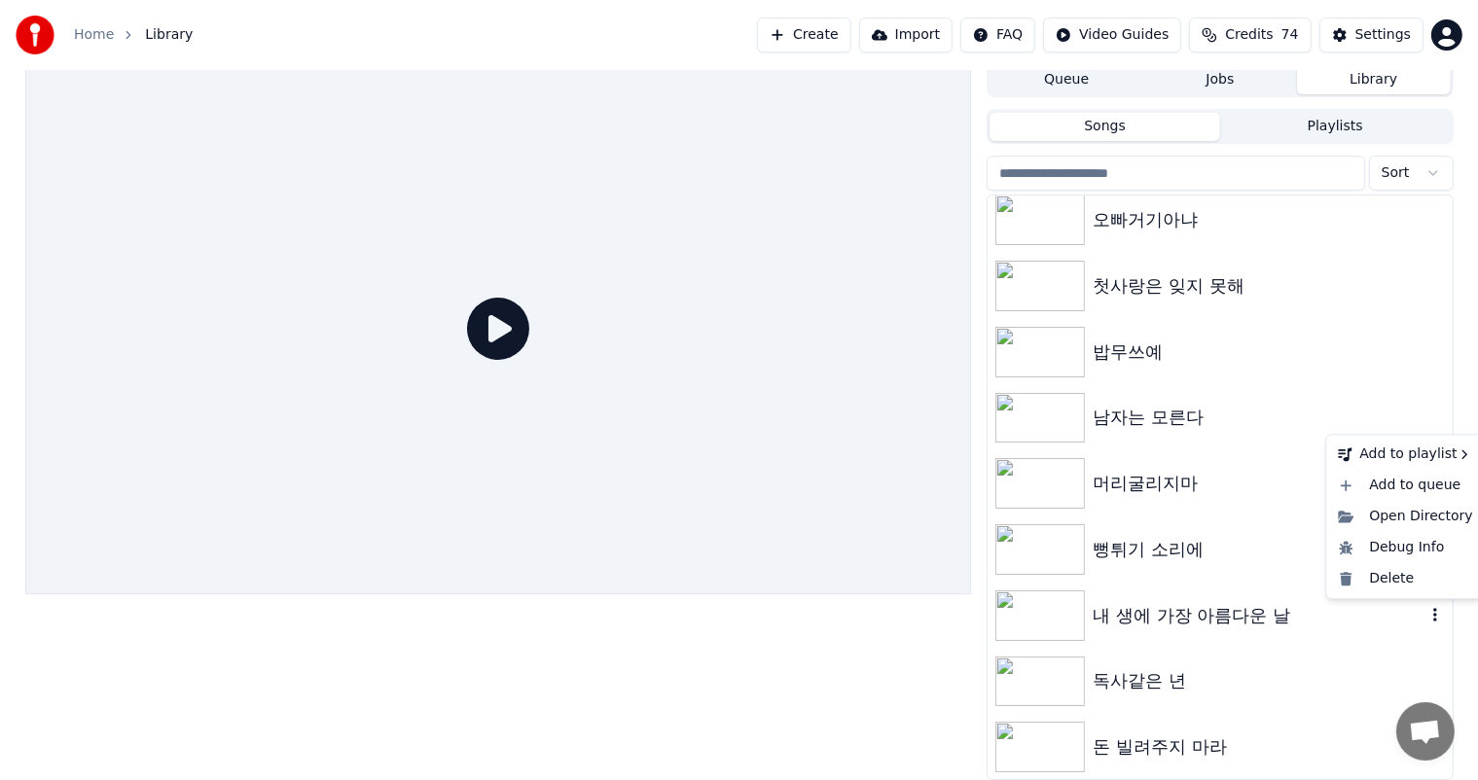
click at [1426, 612] on icon "button" at bounding box center [1435, 615] width 19 height 16
click at [1401, 588] on div "Delete" at bounding box center [1405, 578] width 150 height 31
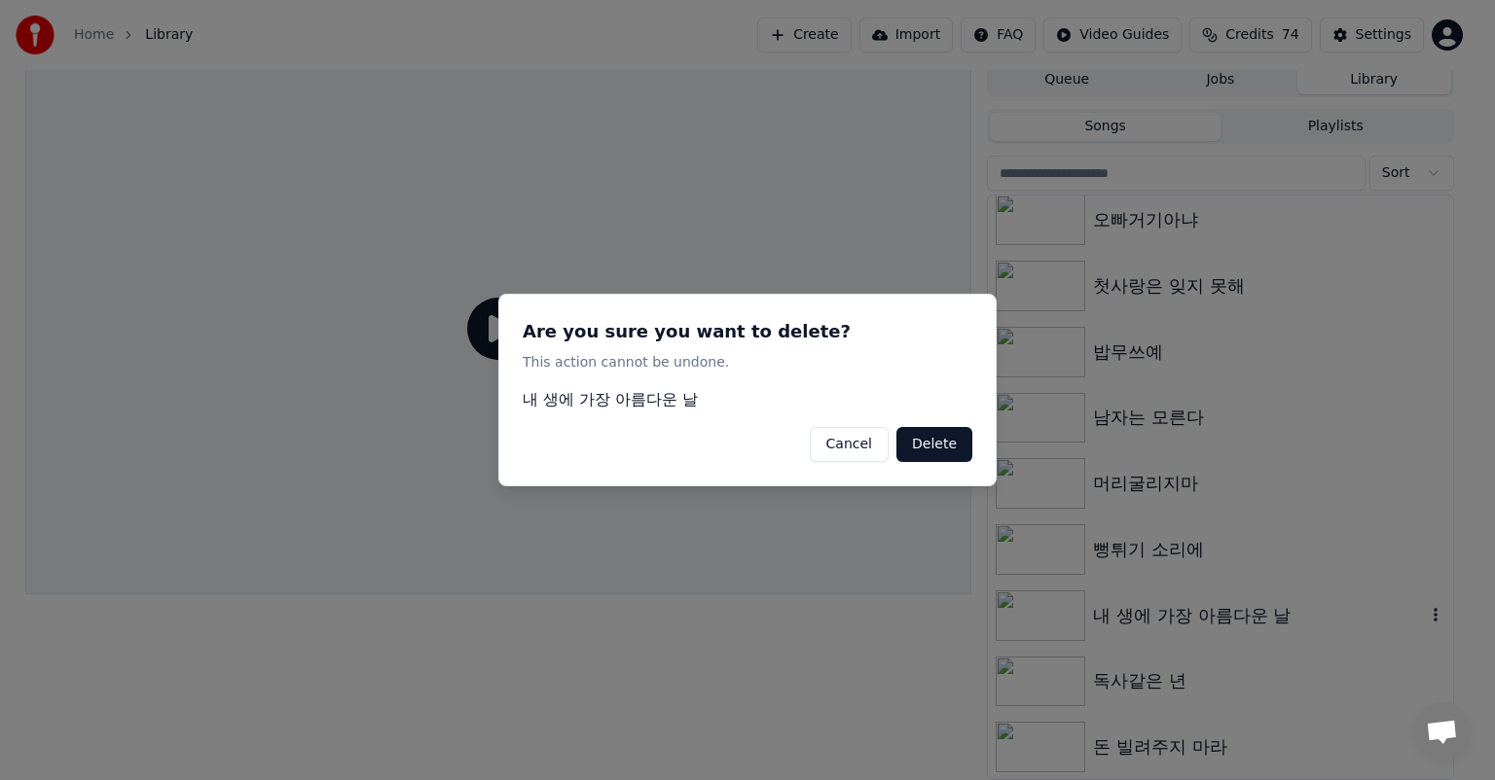
click at [930, 439] on button "Delete" at bounding box center [934, 444] width 76 height 35
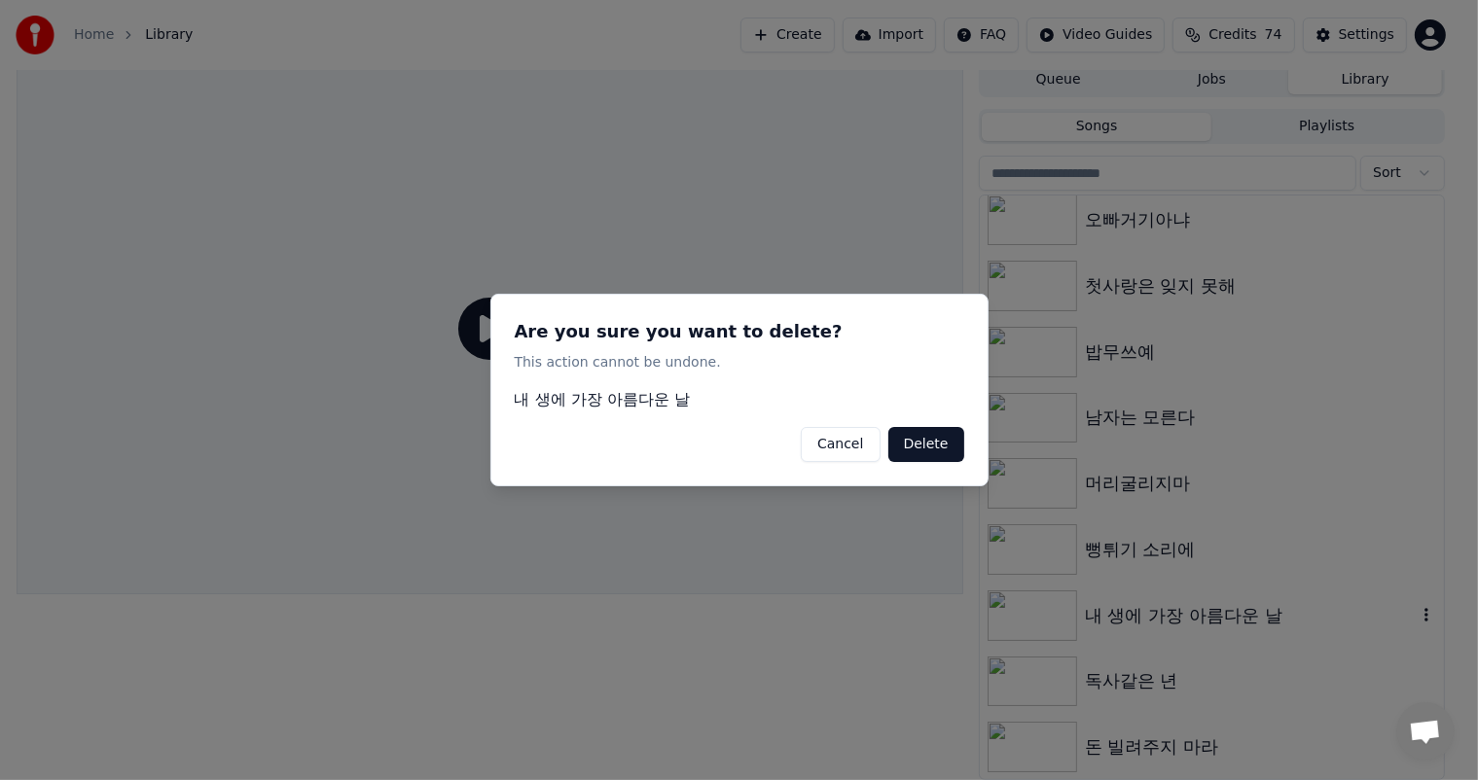
scroll to position [272, 0]
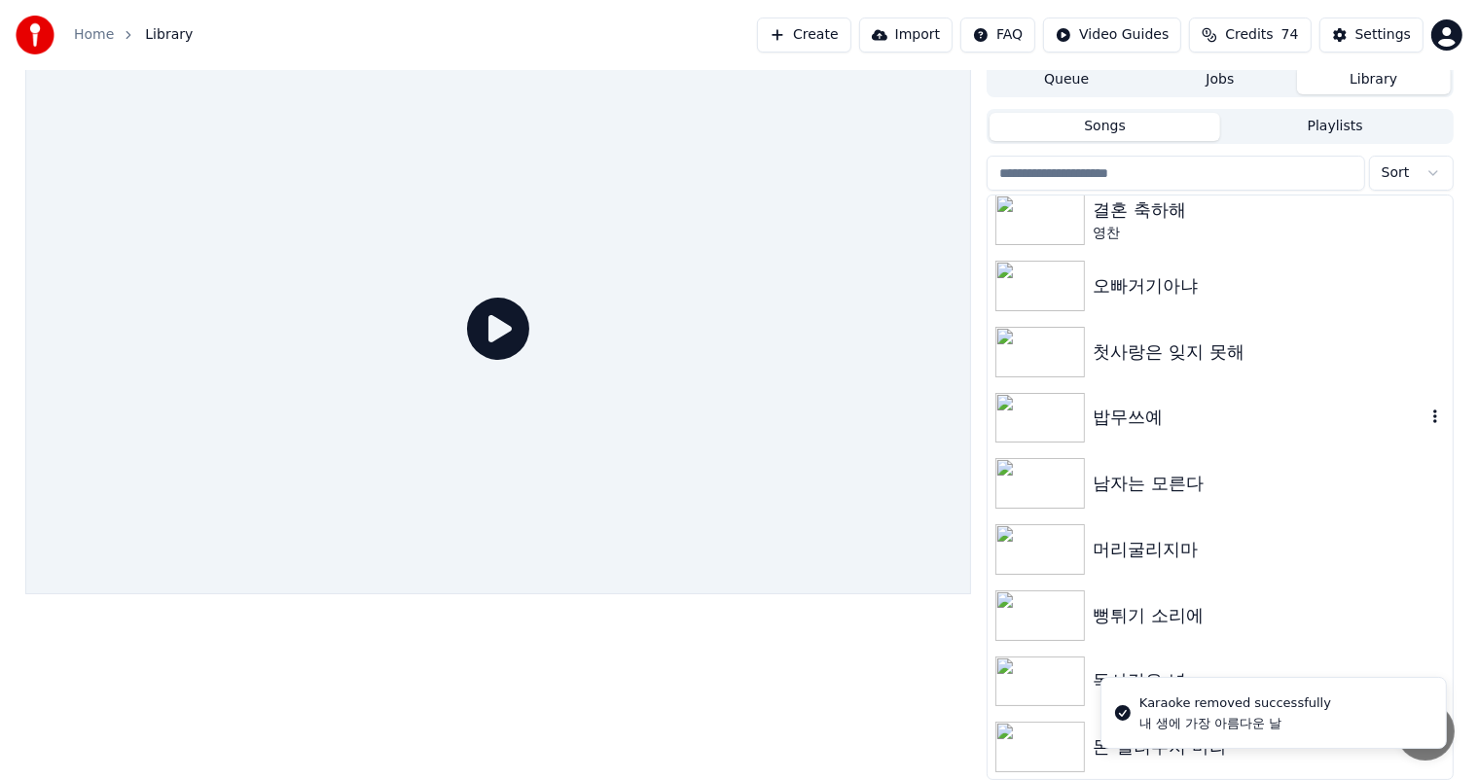
click at [1426, 422] on icon "button" at bounding box center [1435, 417] width 19 height 16
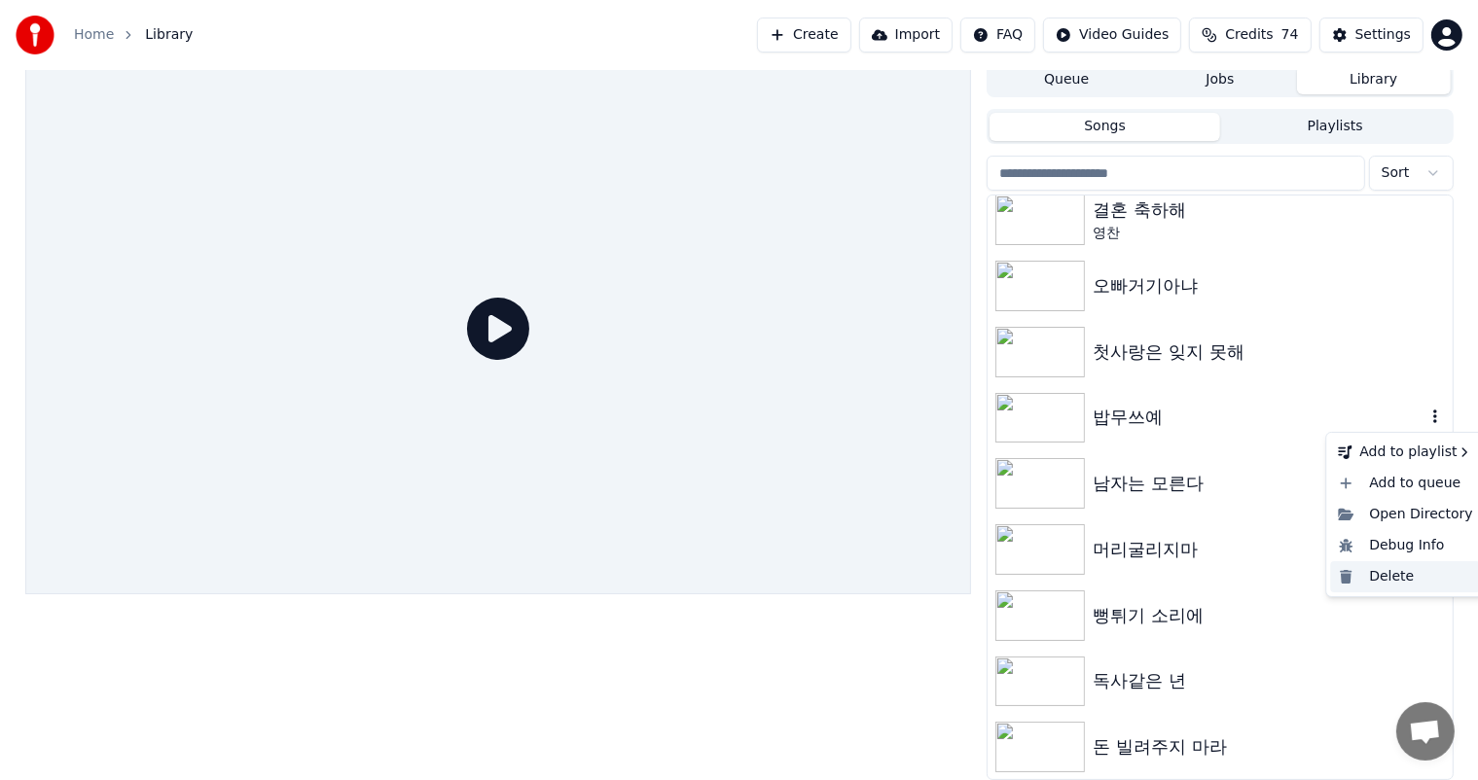
click at [1397, 570] on div "Delete" at bounding box center [1405, 576] width 150 height 31
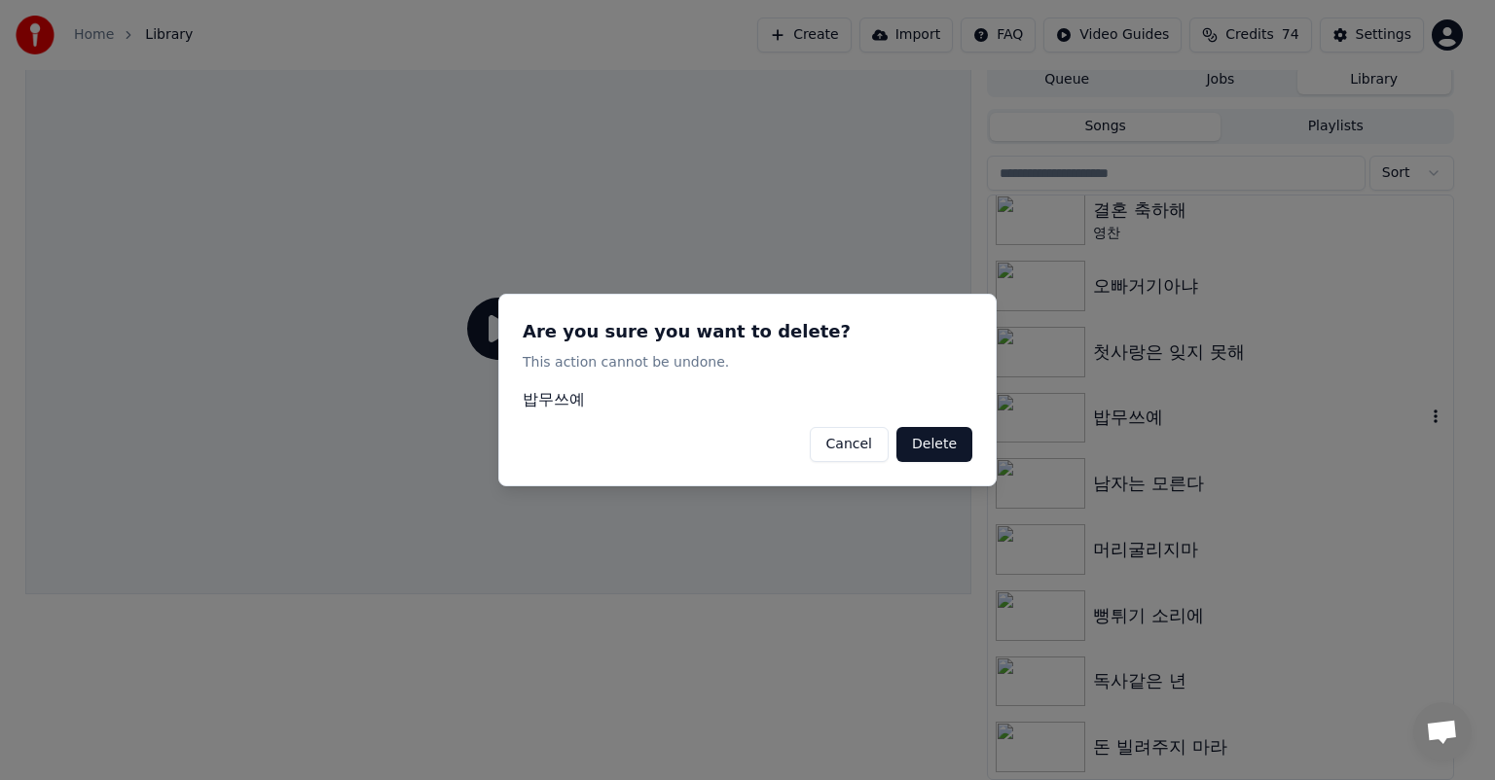
click at [855, 449] on button "Cancel" at bounding box center [849, 444] width 79 height 35
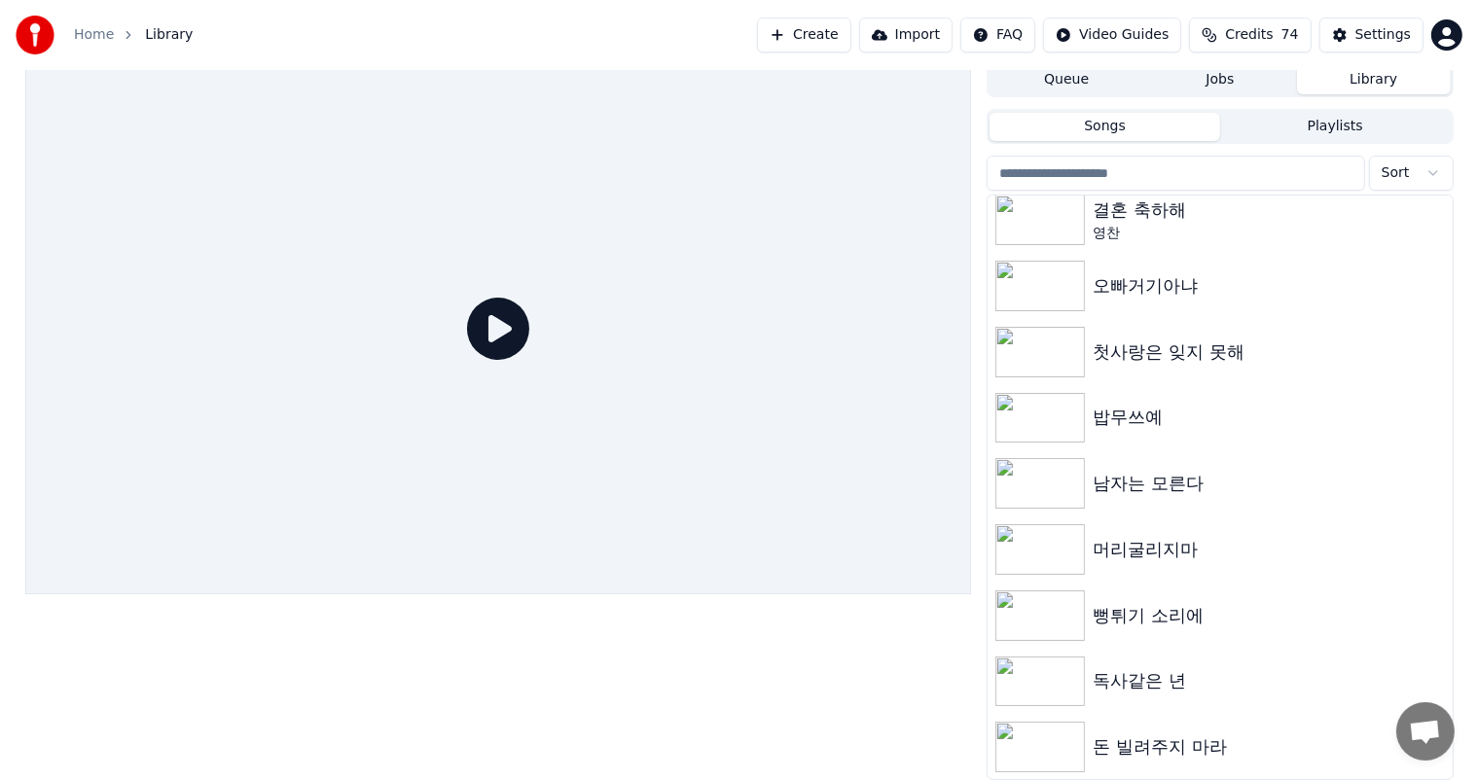
click at [1304, 743] on div "돈 빌려주지 마라" at bounding box center [1259, 747] width 332 height 27
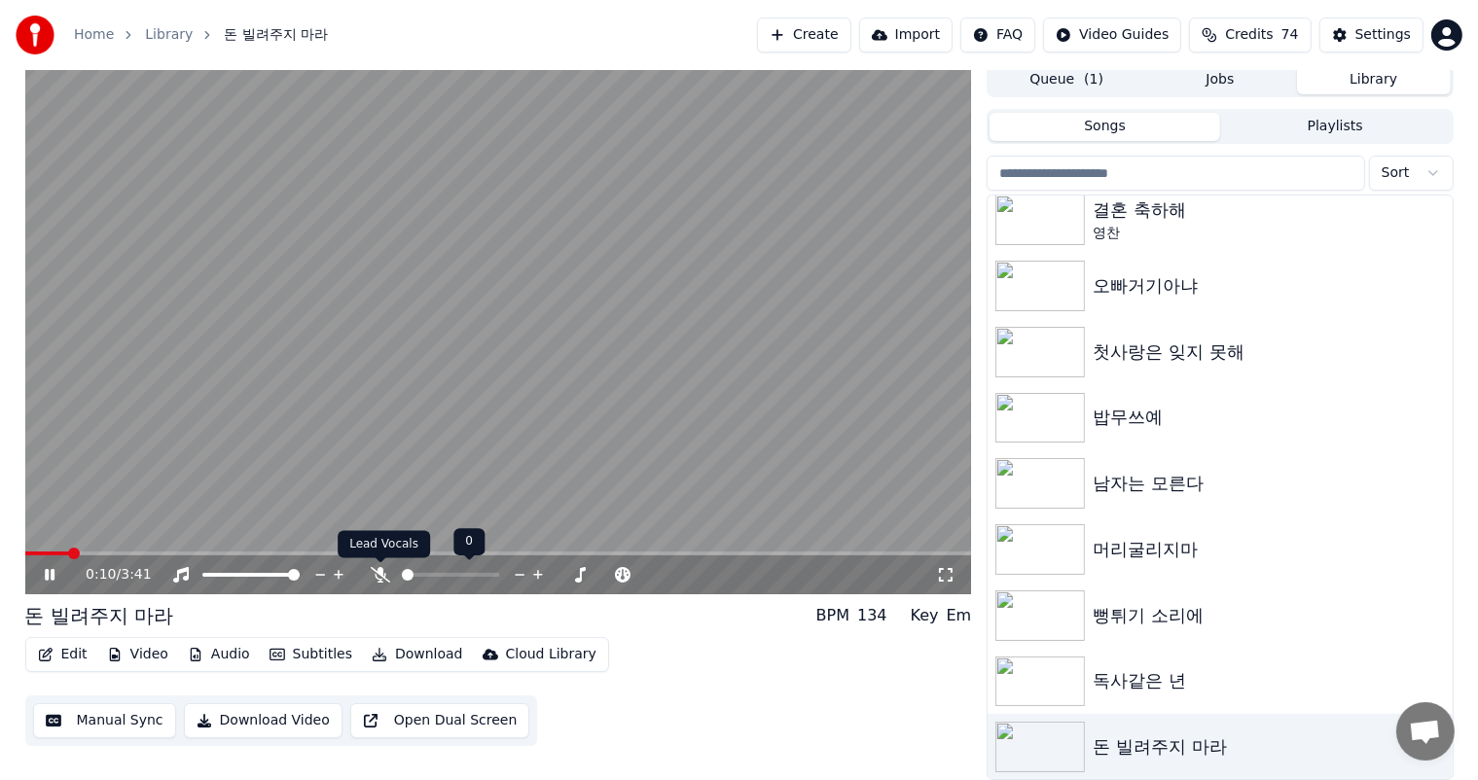
click at [384, 577] on icon at bounding box center [380, 575] width 19 height 16
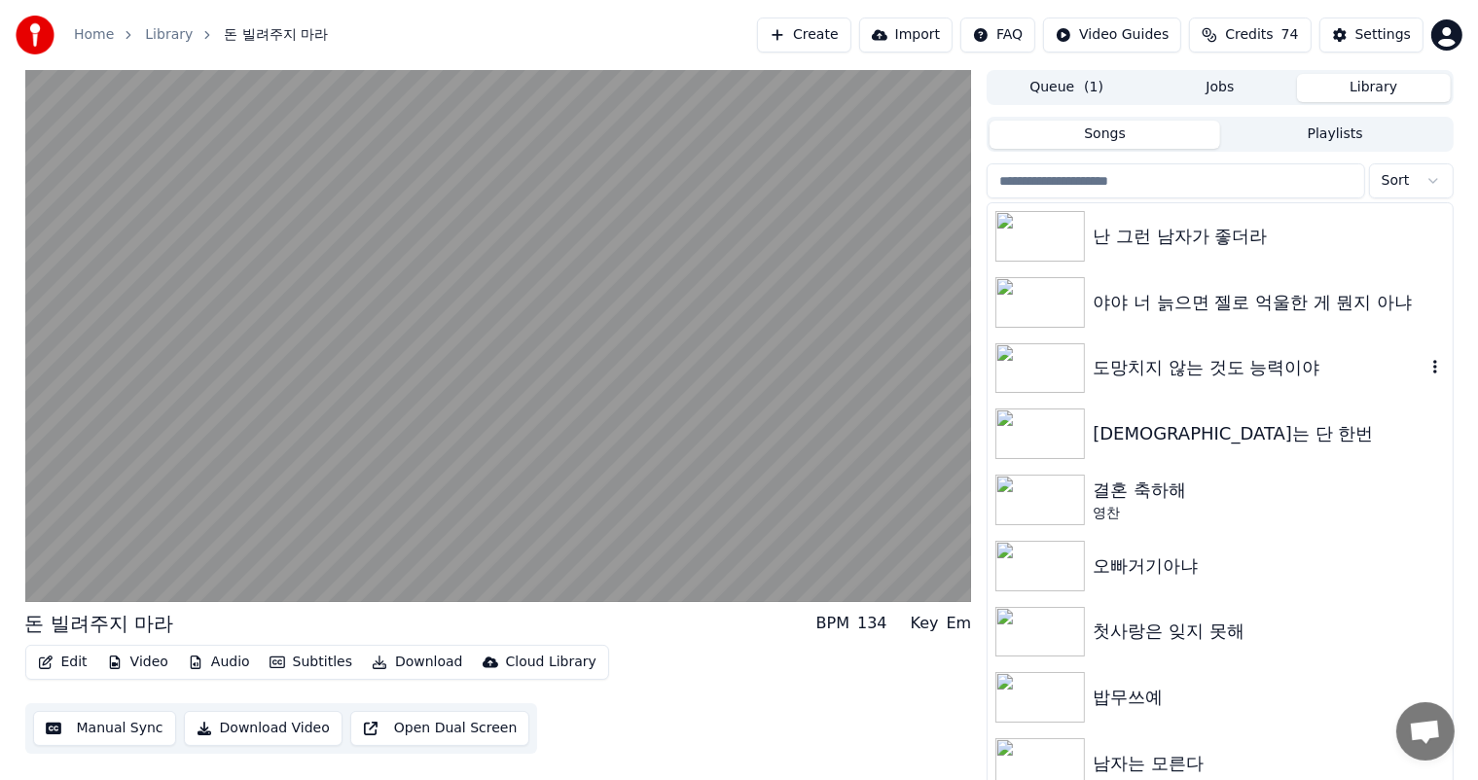
click at [1073, 362] on img at bounding box center [1041, 369] width 90 height 51
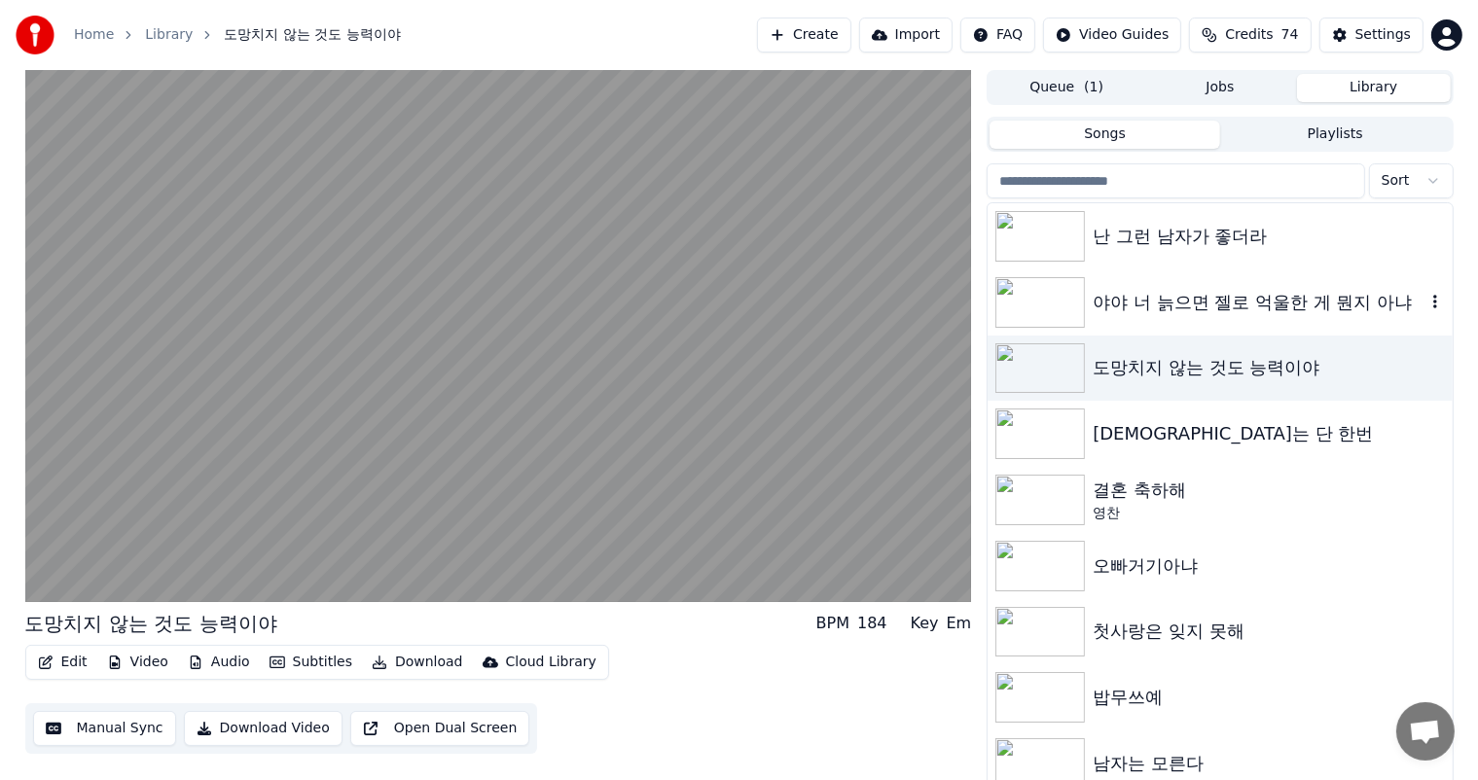
click at [1069, 302] on img at bounding box center [1041, 302] width 90 height 51
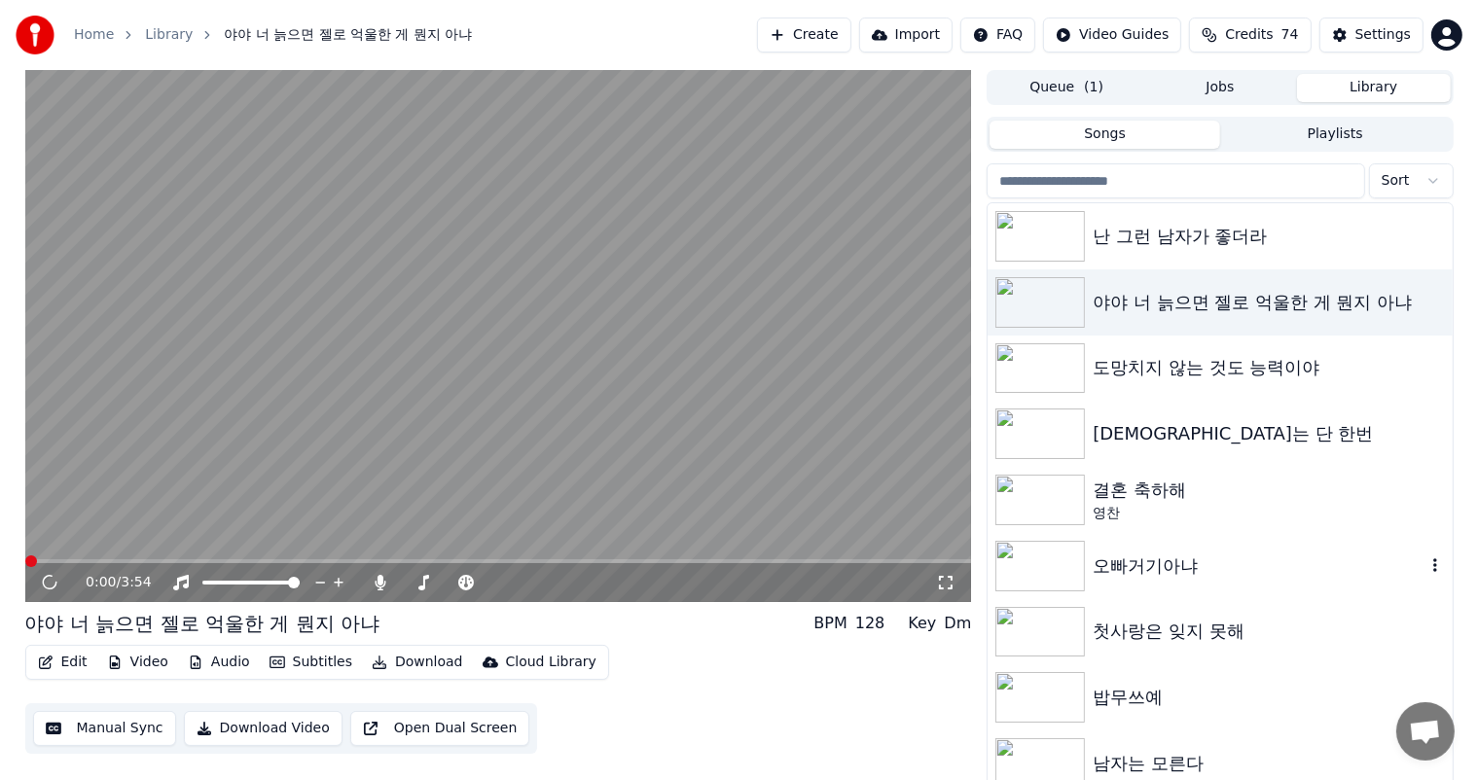
scroll to position [272, 0]
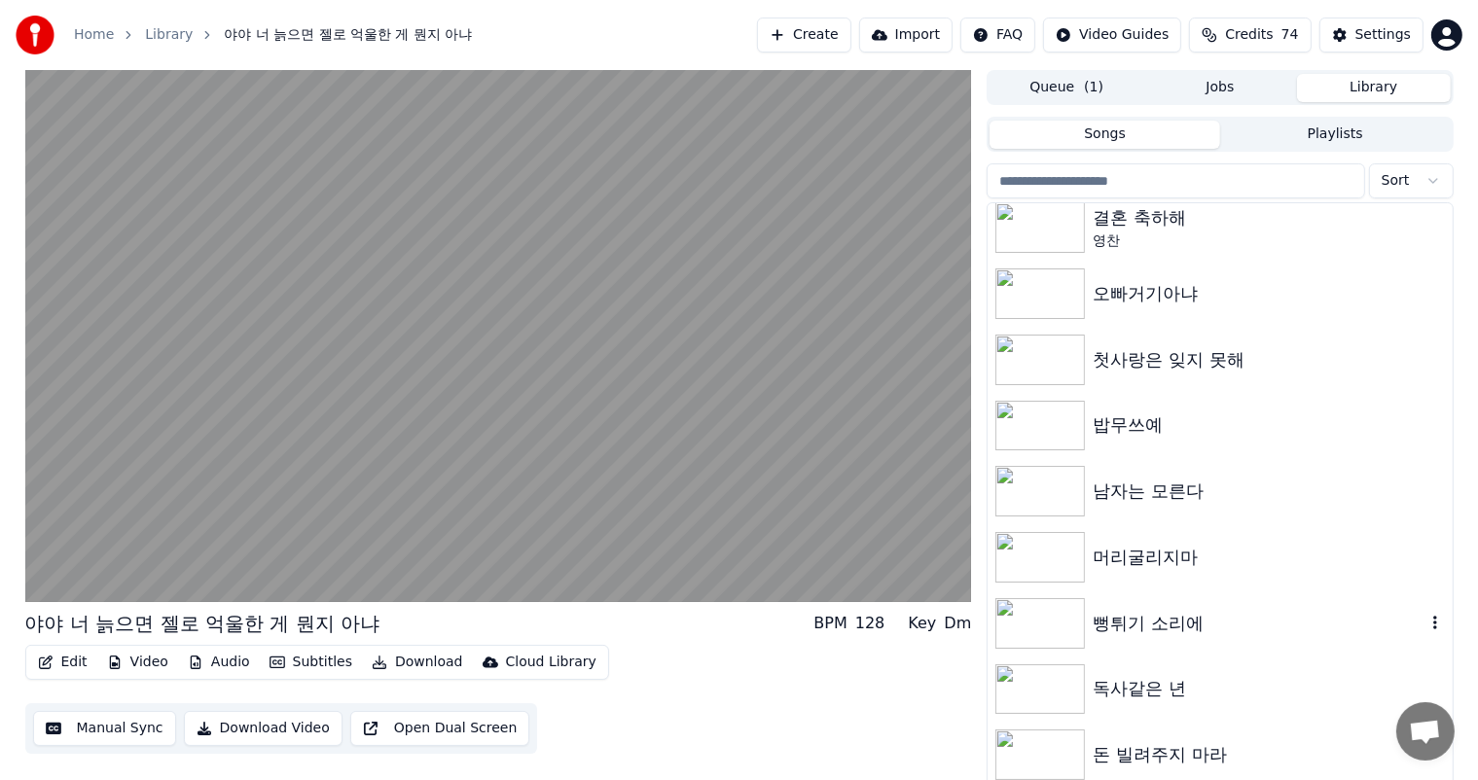
click at [1022, 619] on img at bounding box center [1041, 623] width 90 height 51
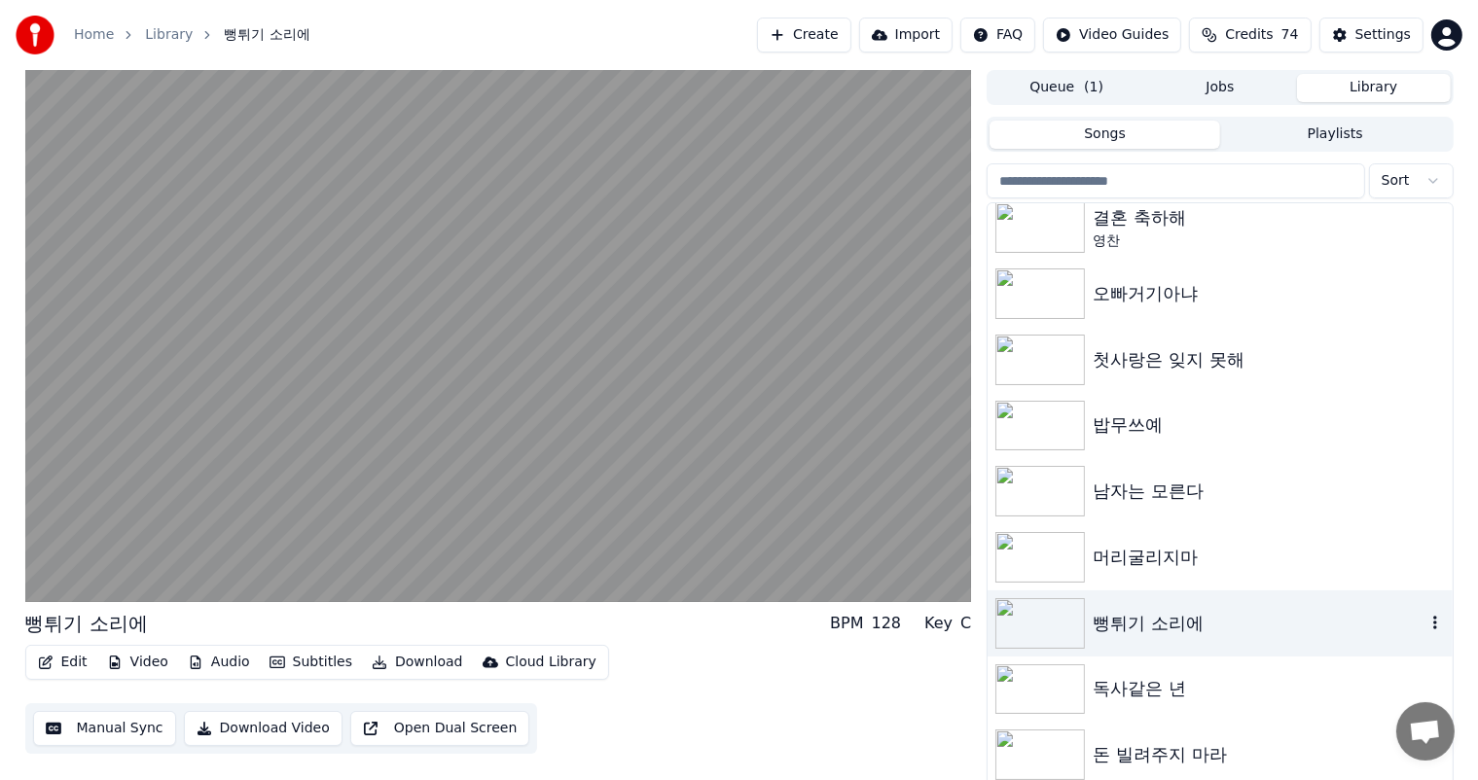
scroll to position [8, 0]
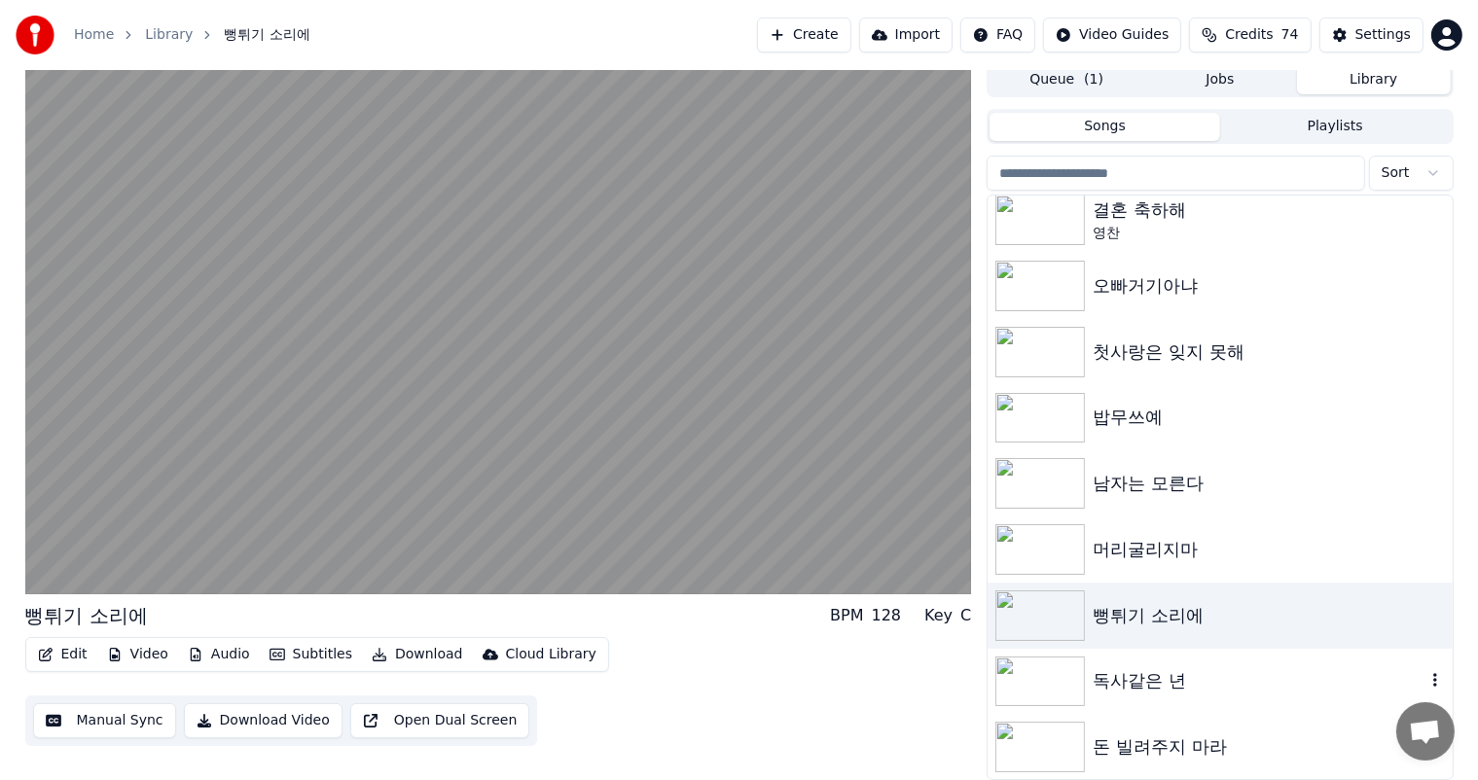
click at [1068, 702] on img at bounding box center [1041, 682] width 90 height 51
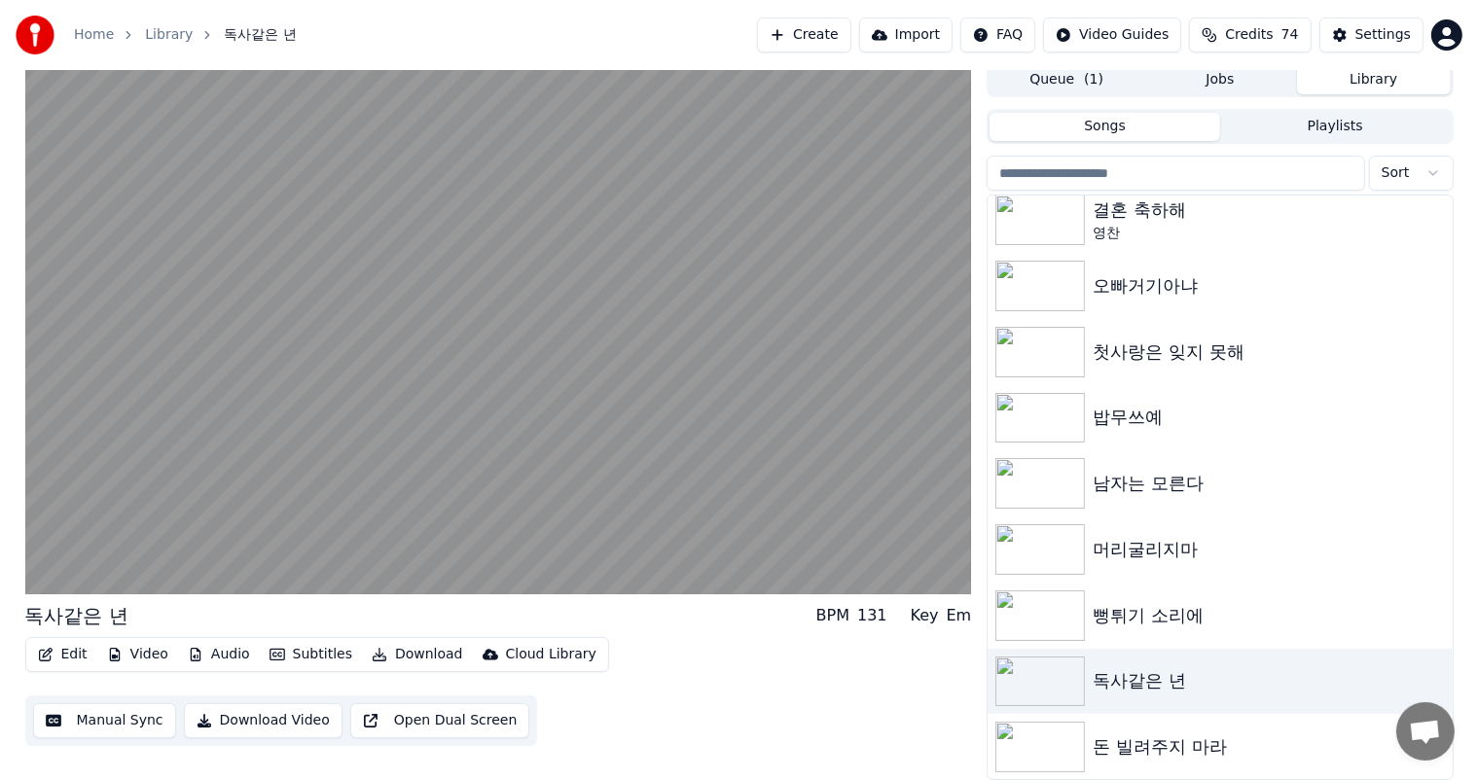
click at [1051, 741] on img at bounding box center [1041, 747] width 90 height 51
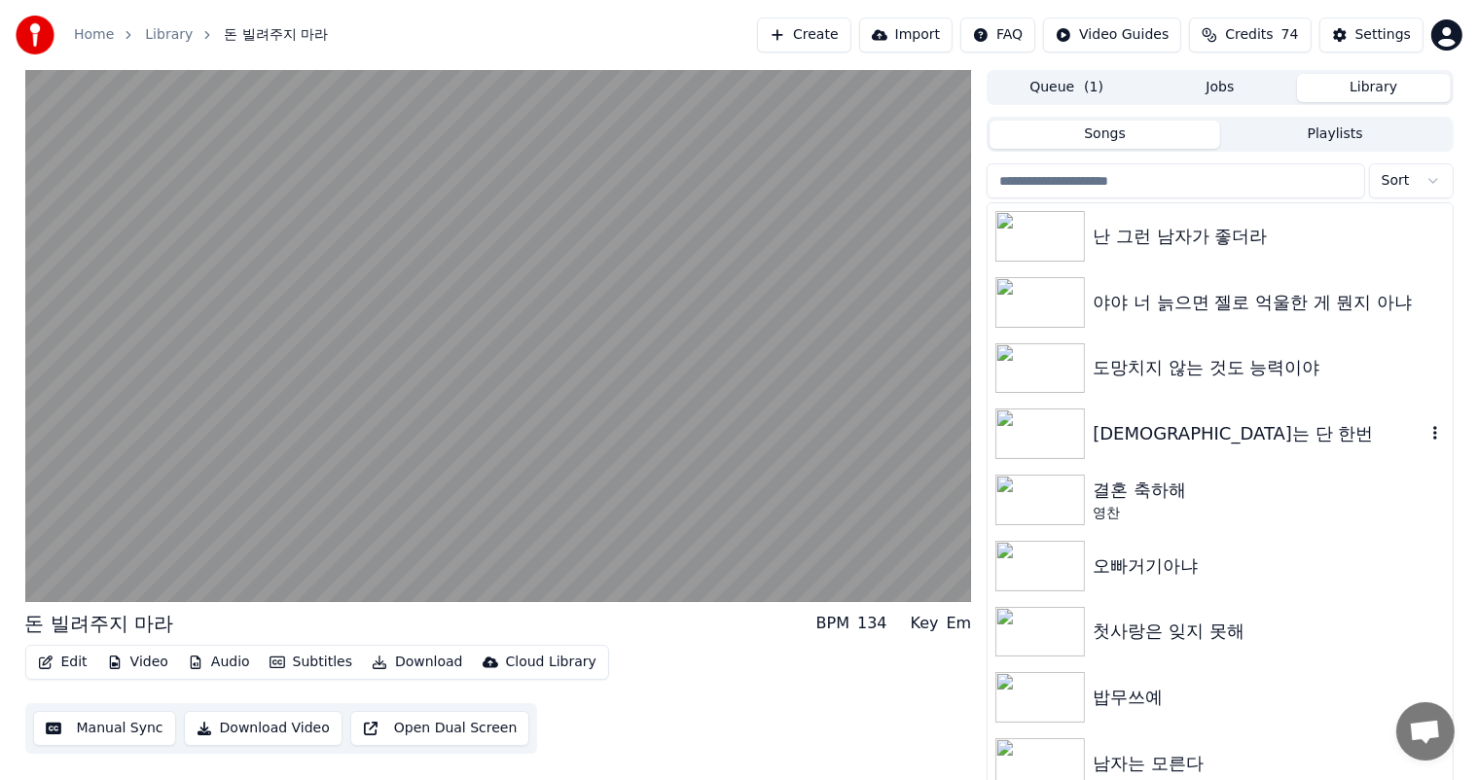
click at [1044, 428] on img at bounding box center [1041, 434] width 90 height 51
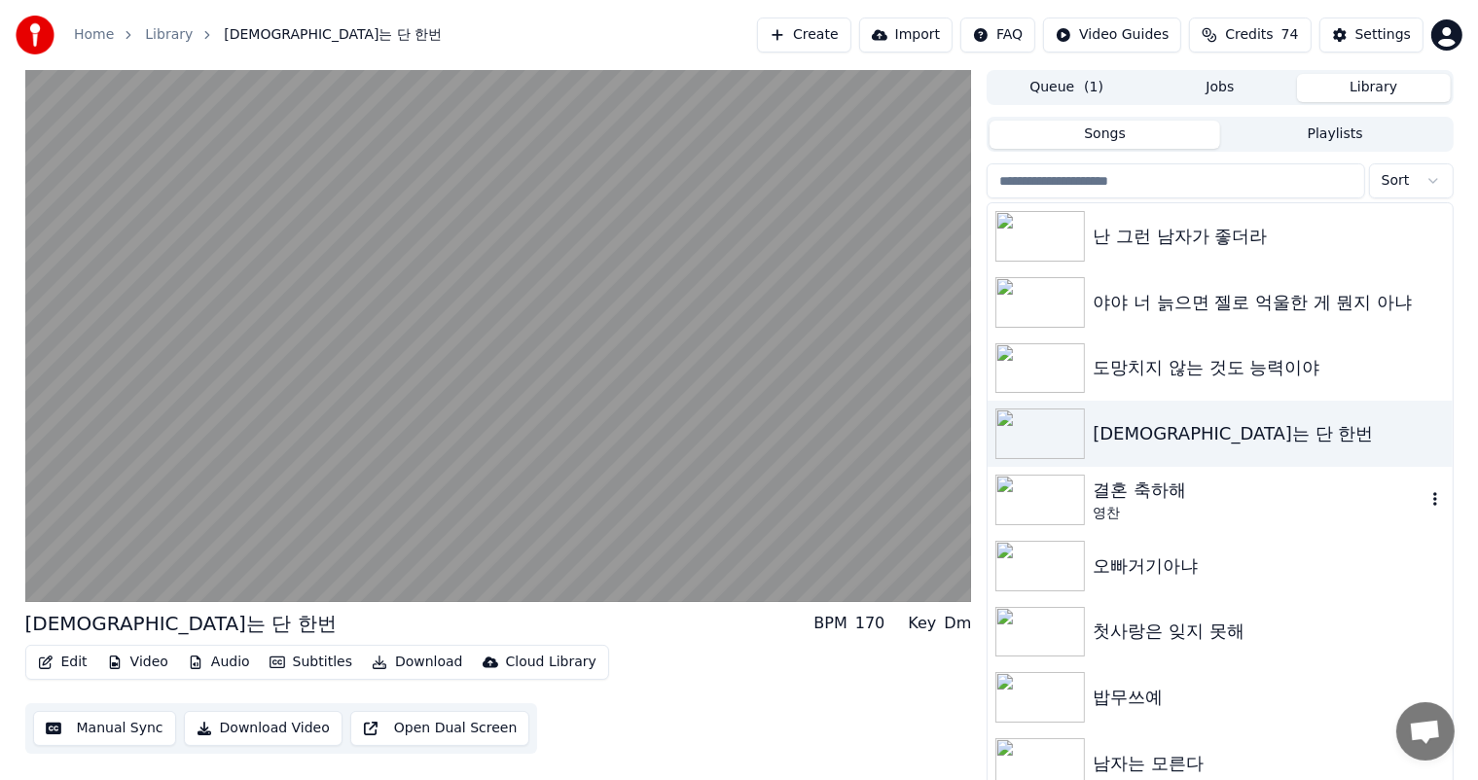
click at [1053, 508] on img at bounding box center [1041, 500] width 90 height 51
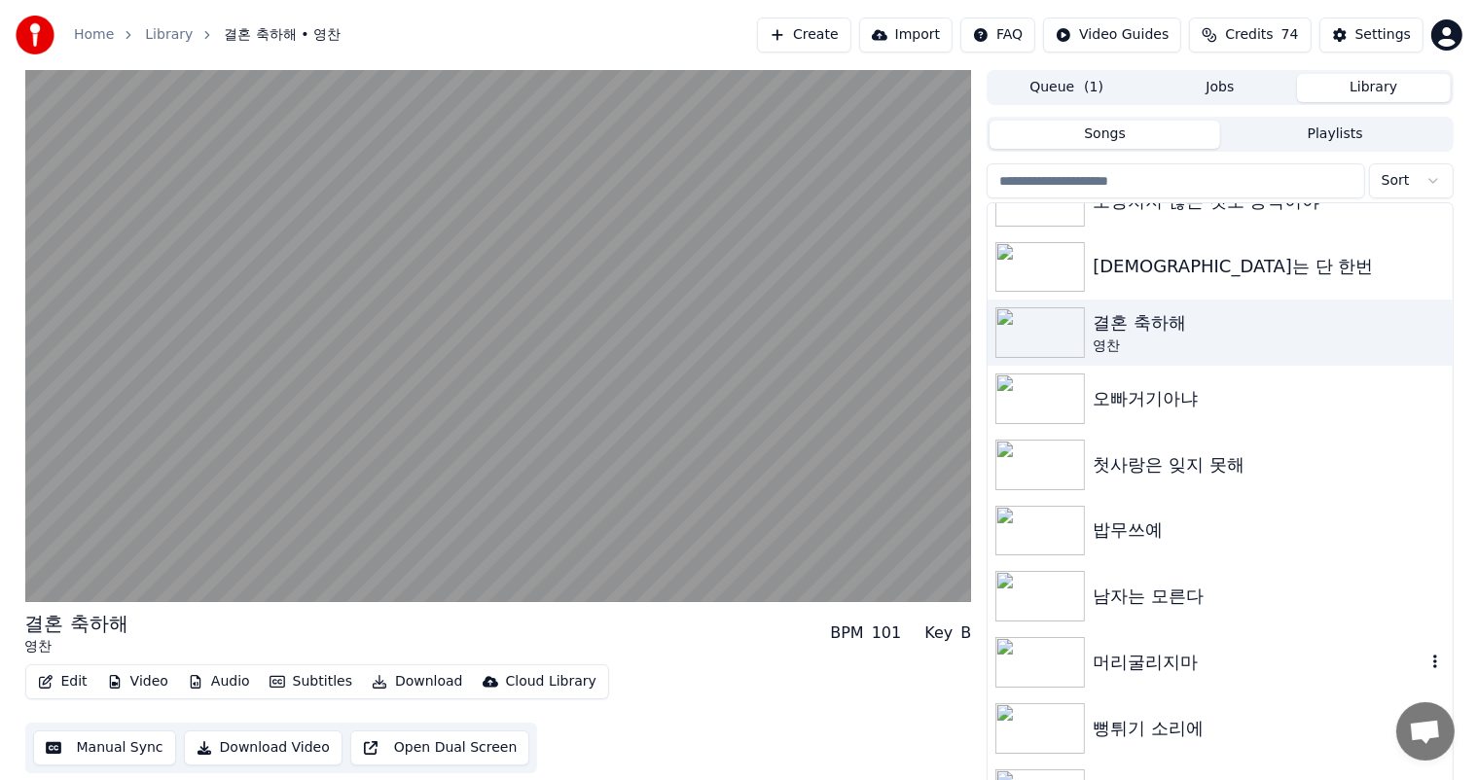
scroll to position [195, 0]
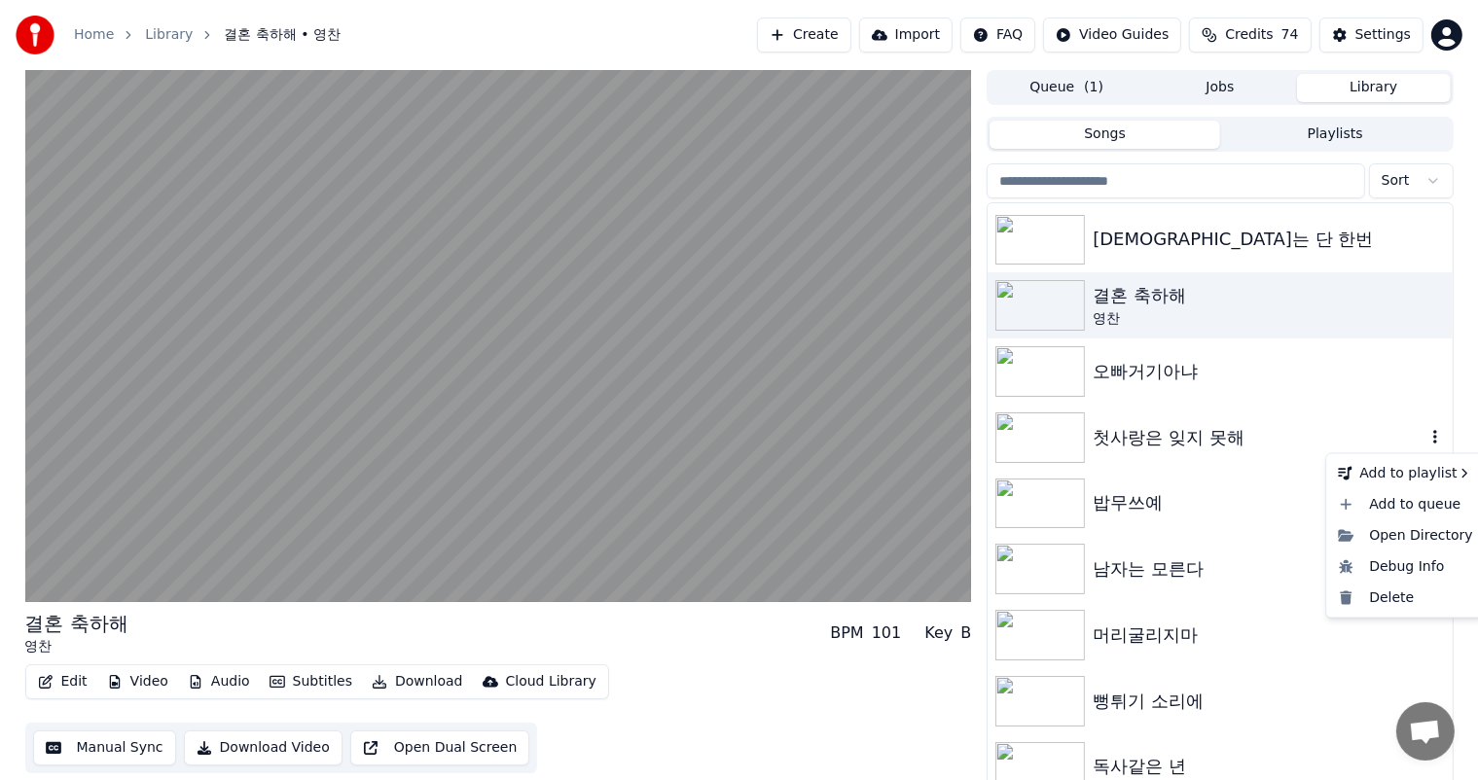
click at [1426, 432] on icon "button" at bounding box center [1435, 437] width 19 height 16
click at [1405, 591] on div "Delete" at bounding box center [1405, 598] width 150 height 31
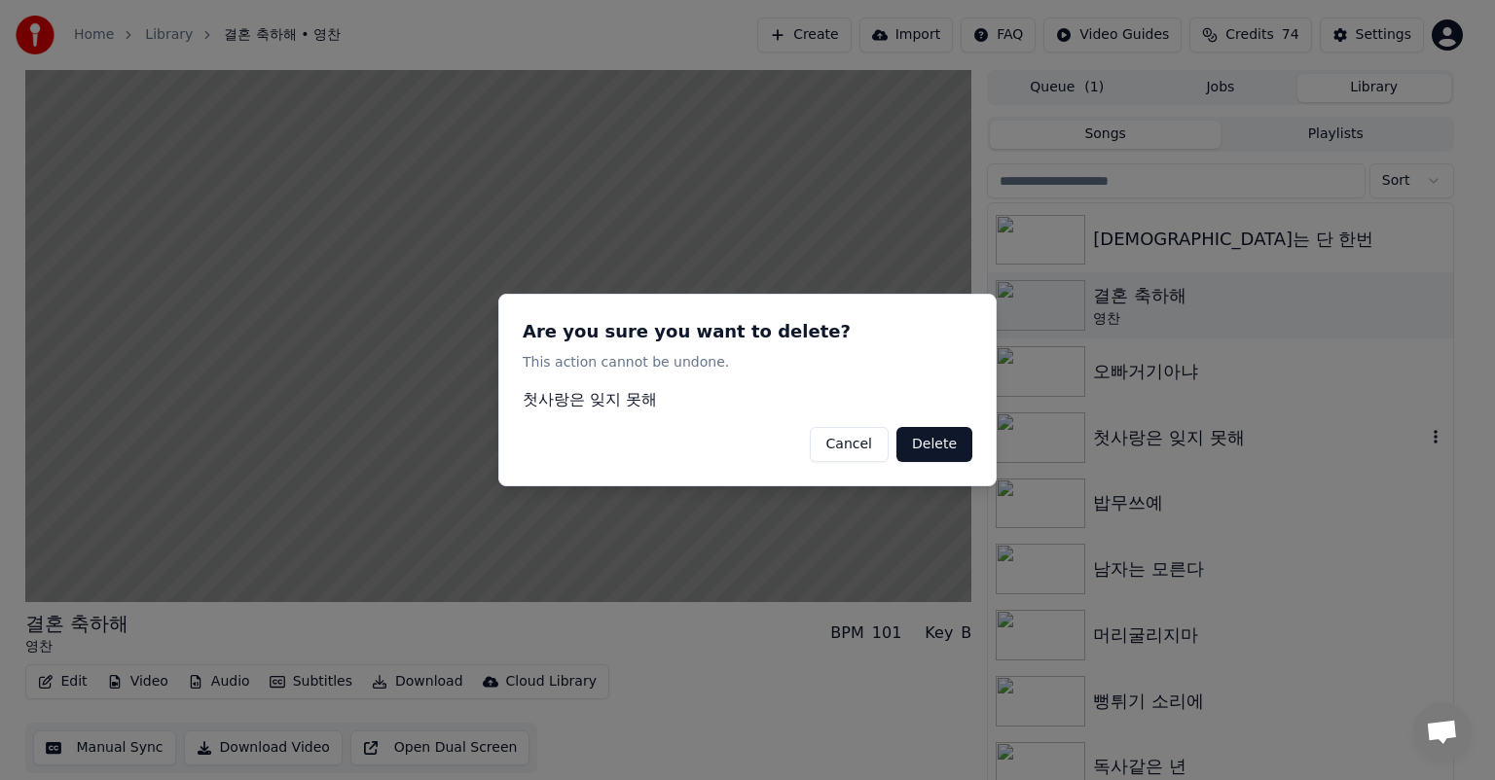
click at [935, 438] on button "Delete" at bounding box center [934, 444] width 76 height 35
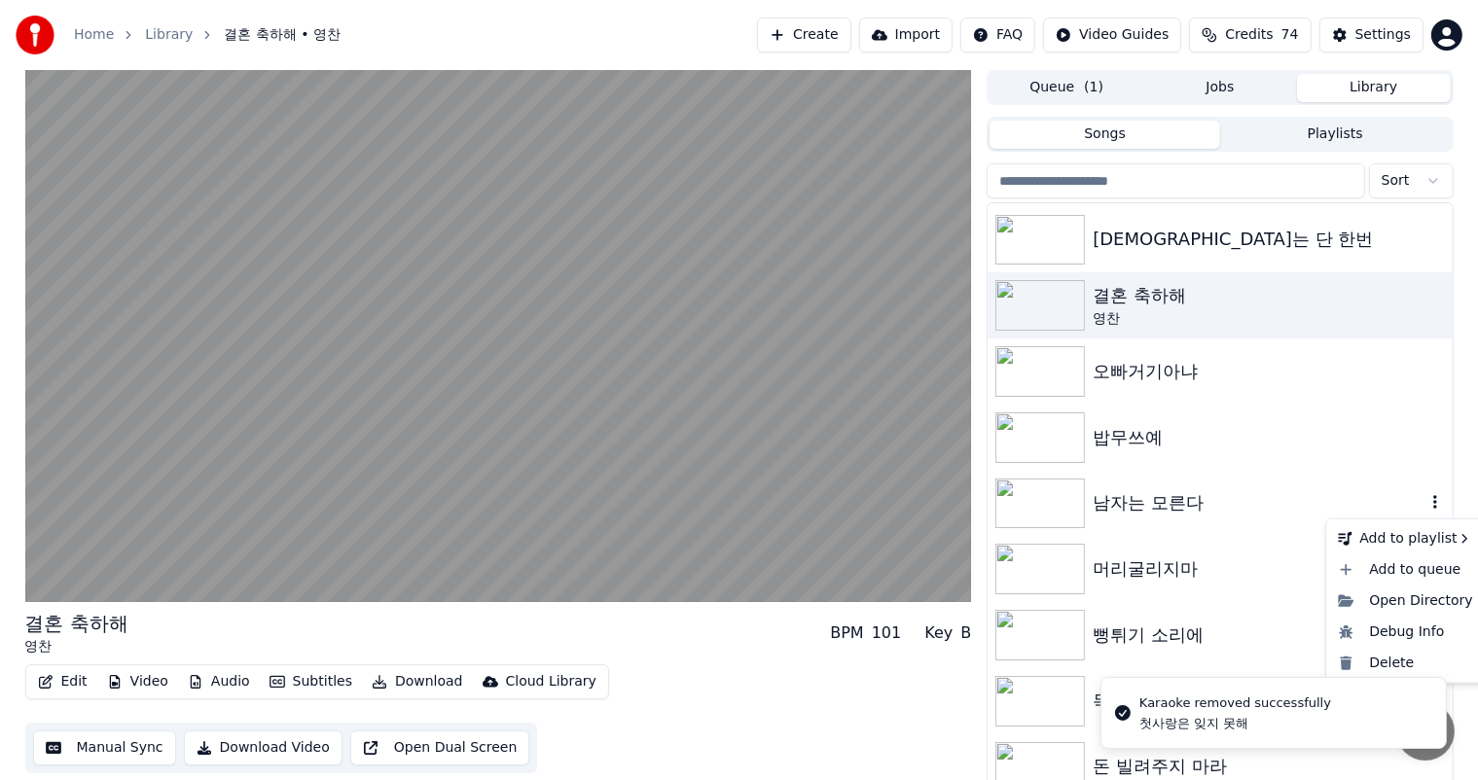
click at [1426, 505] on icon "button" at bounding box center [1435, 502] width 19 height 16
drag, startPoint x: 1388, startPoint y: 664, endPoint x: 1318, endPoint y: 640, distance: 73.9
click at [1387, 678] on li "[PERSON_NAME] removed successfully 첫사랑은 잊지 못해" at bounding box center [1274, 713] width 346 height 71
